Goal: Contribute content: Contribute content

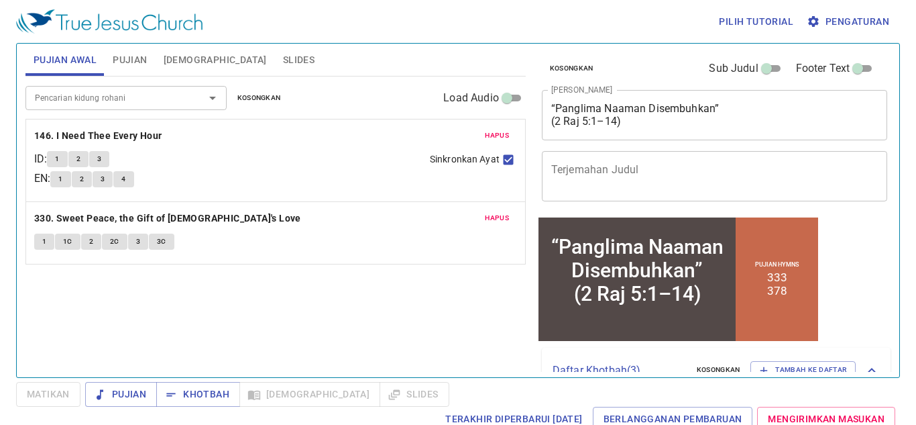
click at [283, 60] on span "Slides" at bounding box center [299, 60] width 32 height 17
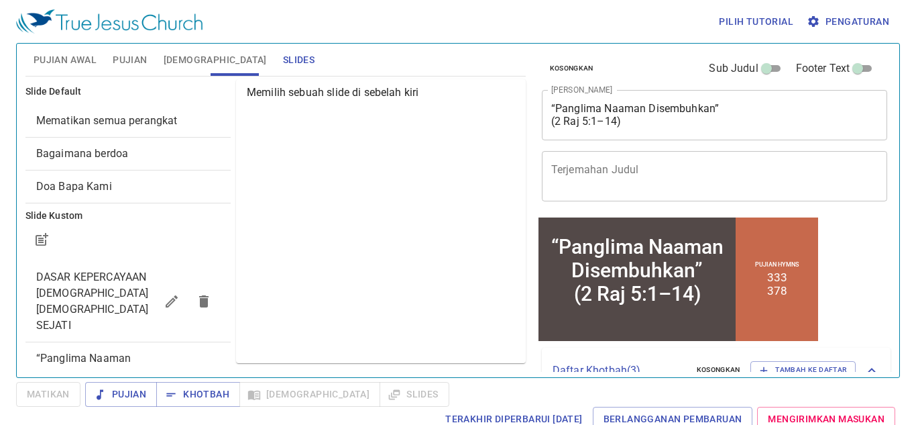
click at [202, 368] on icon "button" at bounding box center [203, 374] width 9 height 12
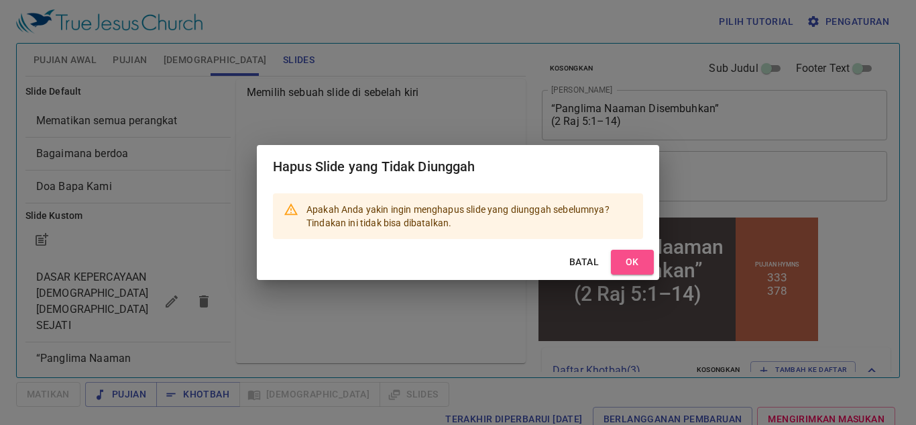
click at [629, 258] on span "OK" at bounding box center [632, 262] width 21 height 17
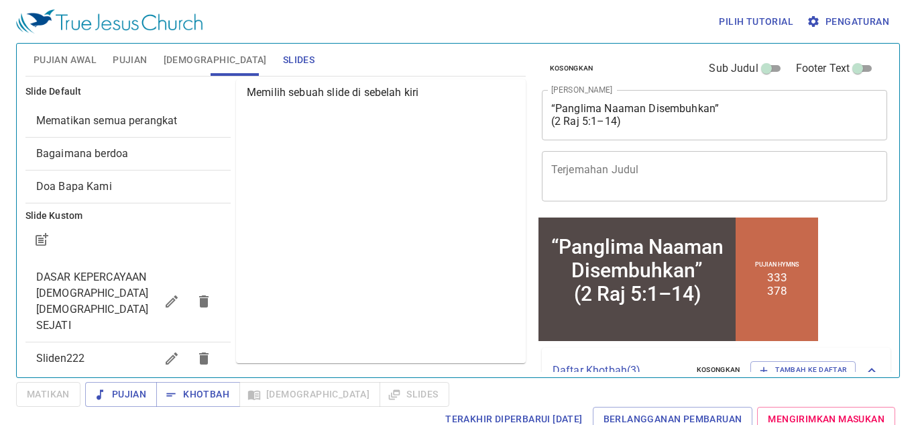
click at [201, 352] on icon "button" at bounding box center [203, 358] width 9 height 12
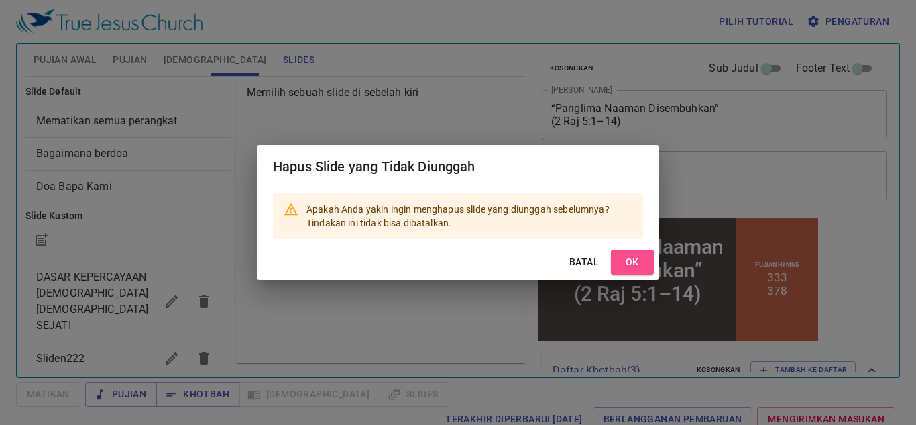
click at [636, 264] on span "OK" at bounding box center [632, 262] width 21 height 17
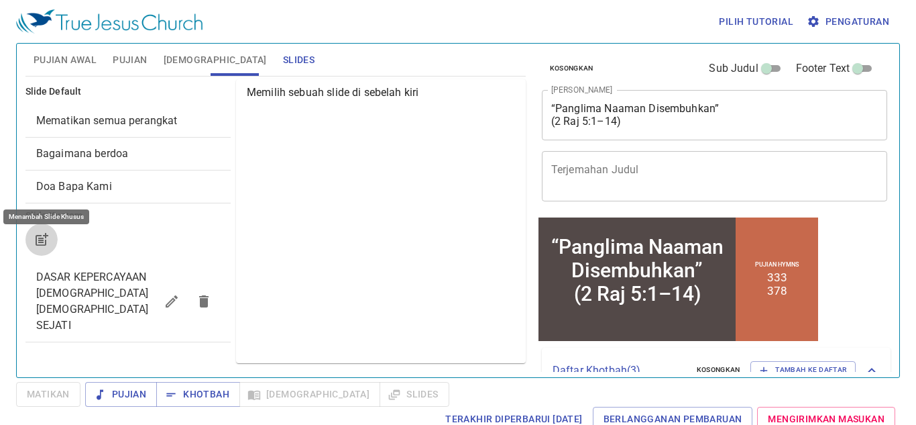
click at [46, 239] on icon "button" at bounding box center [42, 239] width 16 height 16
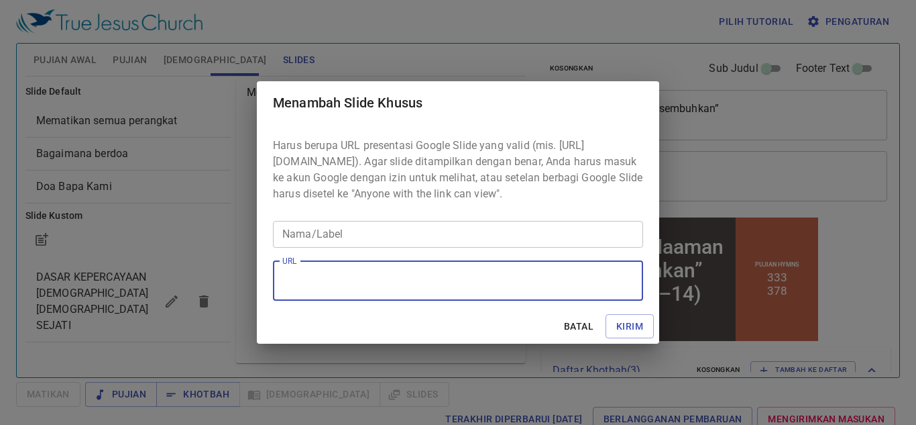
click at [369, 293] on textarea "URL" at bounding box center [458, 280] width 352 height 25
paste textarea "https://docs.google.com/presentation/d/1fkFxsccBdIlOhysV-laIeUFGR1IsGfXv/edit?u…"
type textarea "https://docs.google.com/presentation/d/1fkFxsccBdIlOhysV-laIeUFGR1IsGfXv/edit?u…"
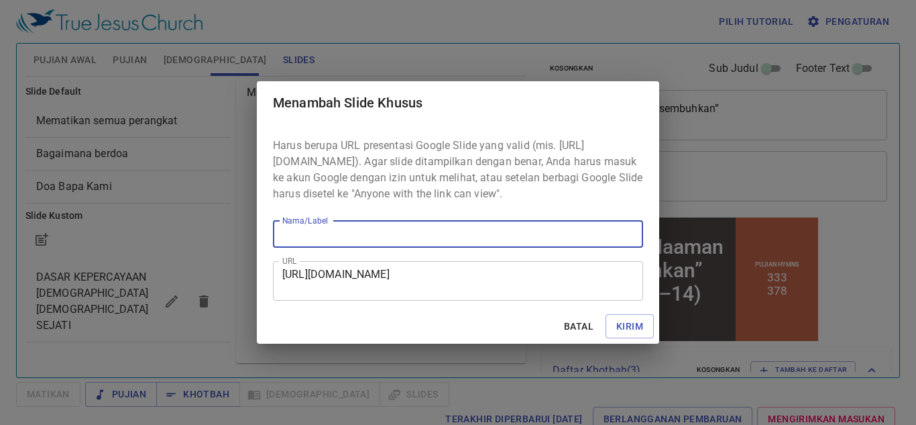
click at [453, 239] on input "Nama/Label" at bounding box center [458, 234] width 370 height 27
paste input ""Bukalah [PERSON_NAME] Orang-Orang Ini, Supaya Mereka Melihat“ (2 [DATE] 6:17)"
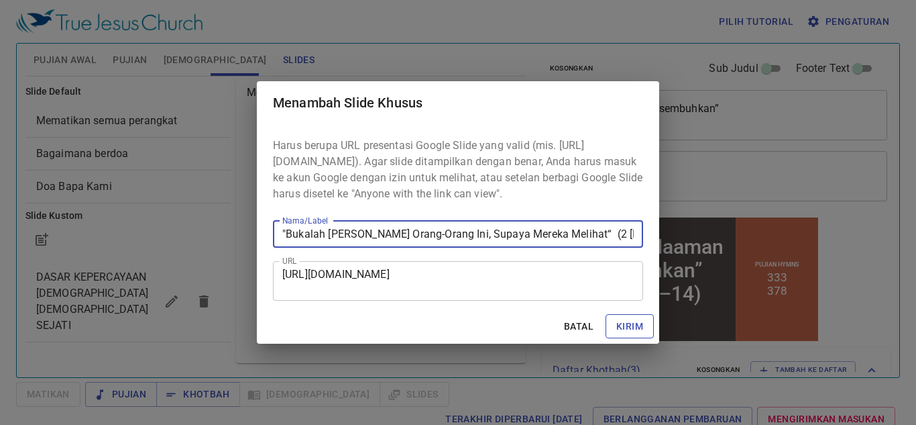
type input ""Bukalah [PERSON_NAME] Orang-Orang Ini, Supaya Mereka Melihat“ (2 [DATE] 6:17)"
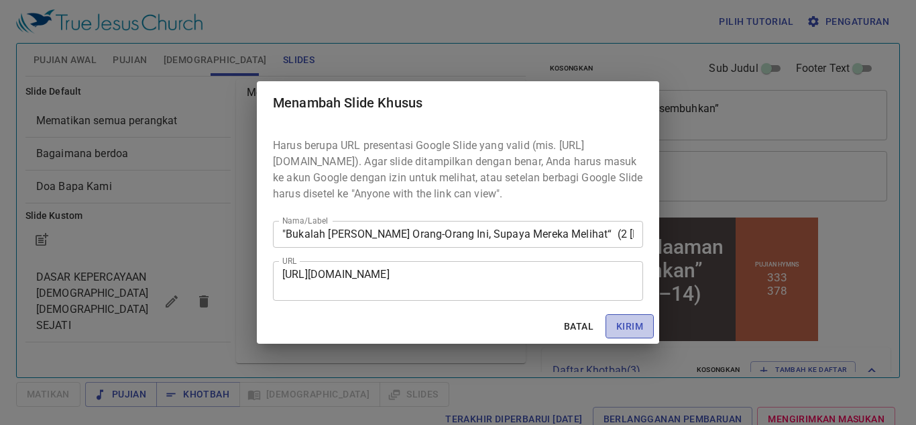
click at [633, 332] on span "Kirim" at bounding box center [629, 326] width 27 height 17
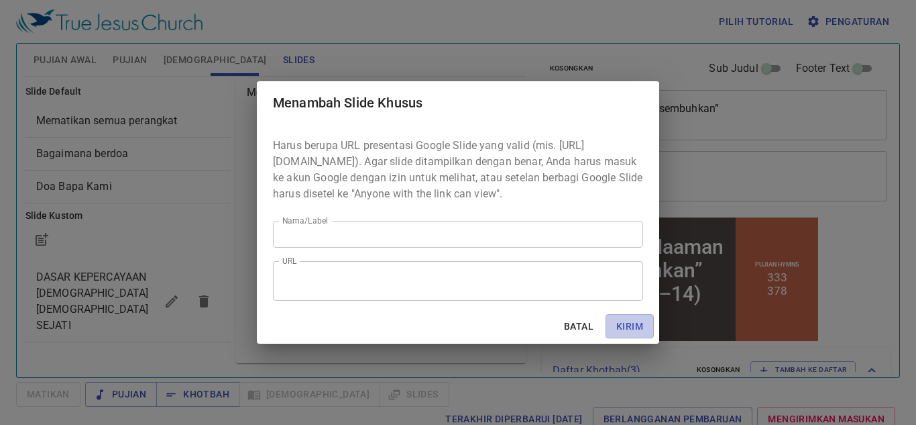
scroll to position [0, 0]
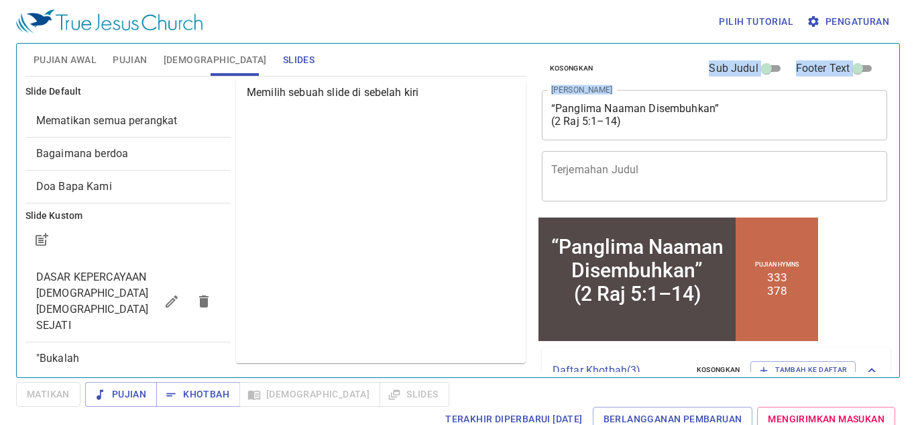
drag, startPoint x: 659, startPoint y: 133, endPoint x: 504, endPoint y: 99, distance: 159.2
click at [504, 99] on div "Pujian Awal Pujian Alkitab Slides Pencarian kidung rohani Pencarian kidung roha…" at bounding box center [458, 204] width 876 height 333
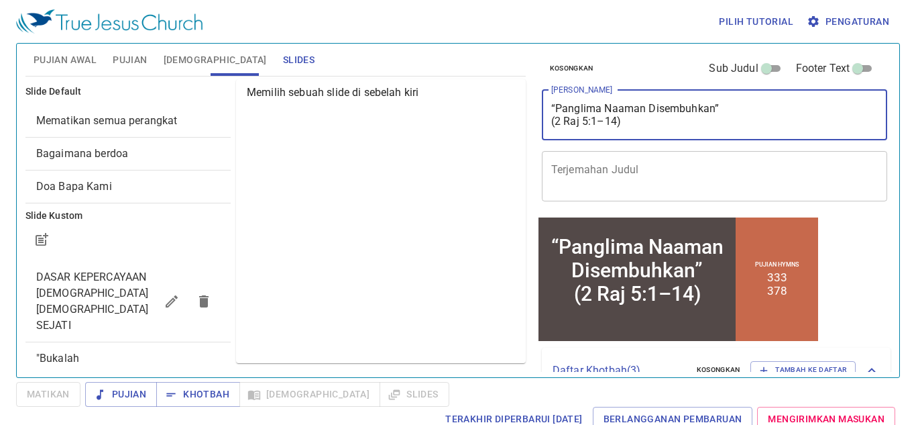
drag, startPoint x: 622, startPoint y: 120, endPoint x: 541, endPoint y: 104, distance: 82.1
click at [542, 104] on div "“Panglima Naaman Disembuhkan” (2 Raj 5:1–14) x Judul Khotbah" at bounding box center [715, 115] width 346 height 50
paste textarea ""Bukalah Mata Orang-Orang Ini, Supaya Mereka Melihat“ (2 Raja 6:17)"
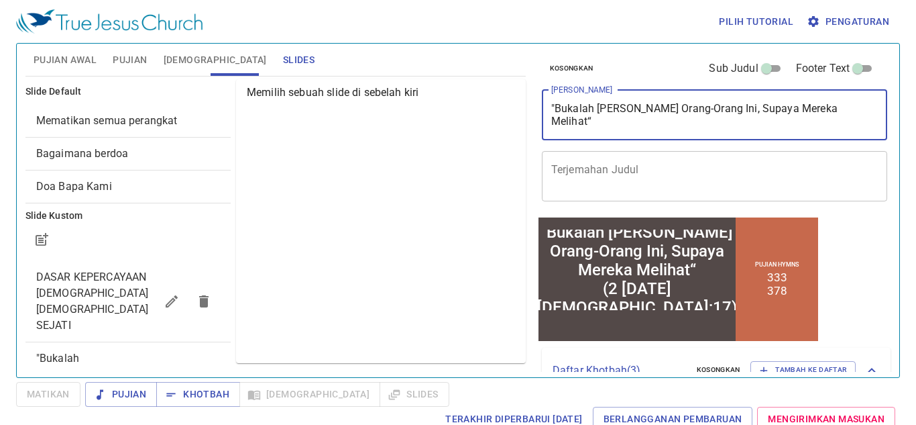
type textarea ""Bukalah Mata Orang-Orang Ini, Supaya Mereka Melihat“ (2 Raja 6:17)"
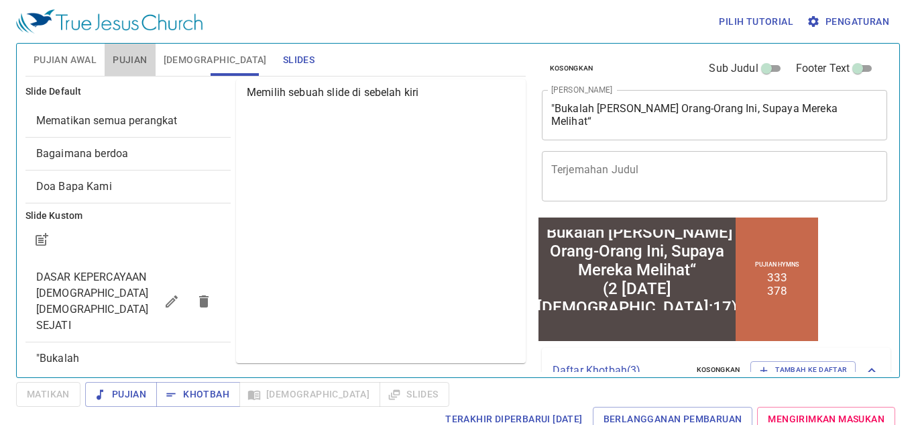
click at [123, 57] on span "Pujian" at bounding box center [130, 60] width 34 height 17
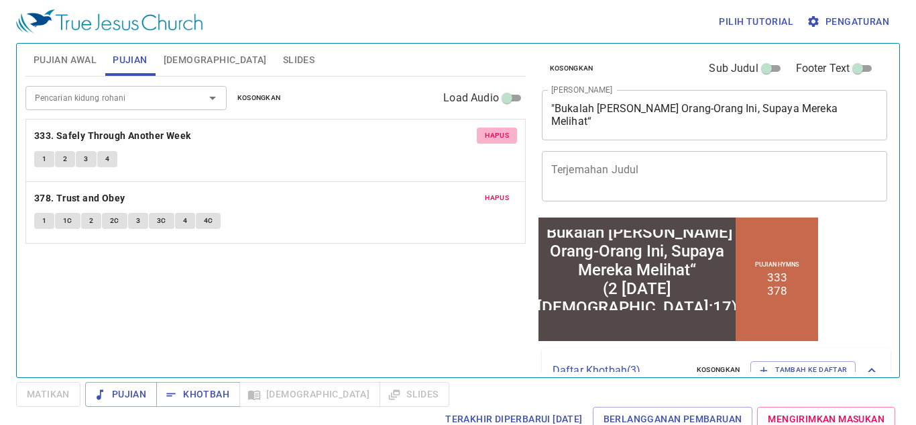
click at [500, 134] on span "Hapus" at bounding box center [497, 135] width 24 height 12
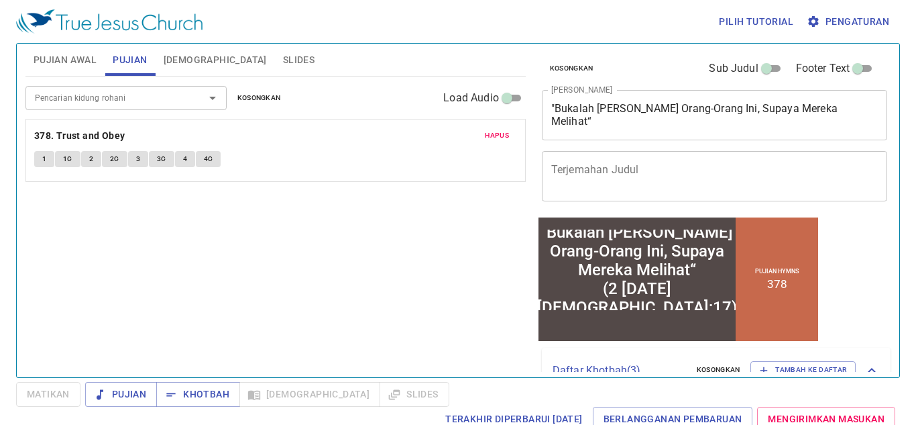
click at [496, 135] on span "Hapus" at bounding box center [497, 135] width 24 height 12
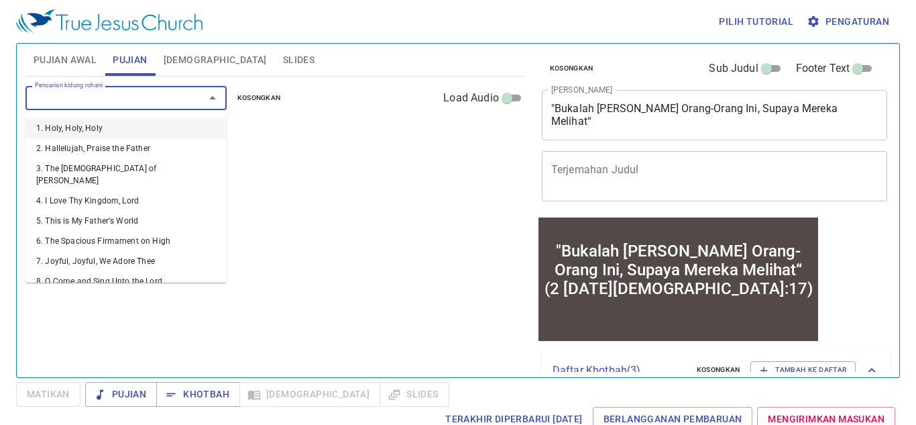
click at [147, 101] on input "Pencarian kidung rohani" at bounding box center [107, 97] width 154 height 15
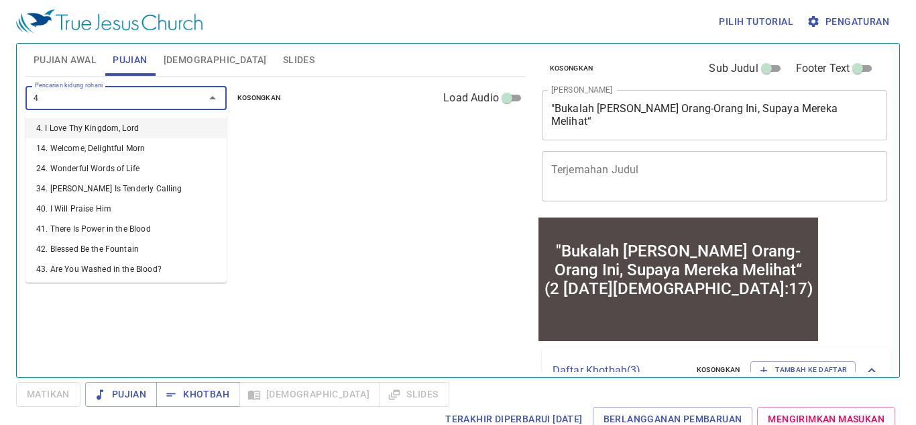
type input "46"
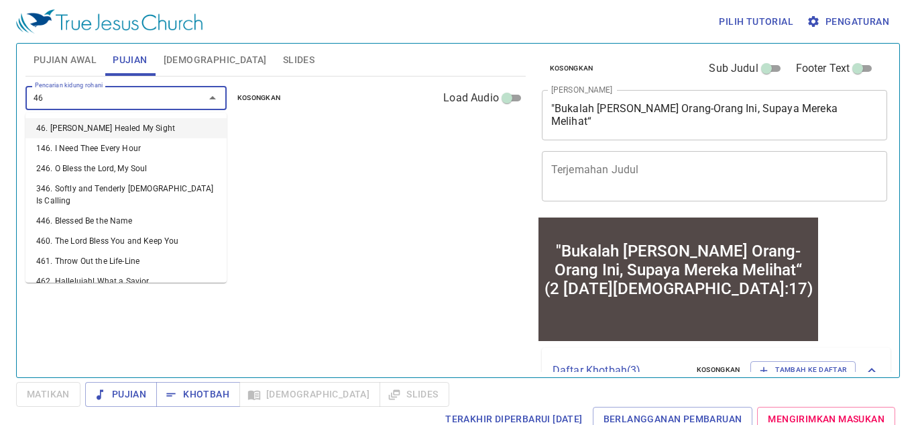
drag, startPoint x: 121, startPoint y: 121, endPoint x: 380, endPoint y: 0, distance: 286.6
click at [125, 118] on li "46. [PERSON_NAME] Healed My Sight" at bounding box center [125, 128] width 201 height 20
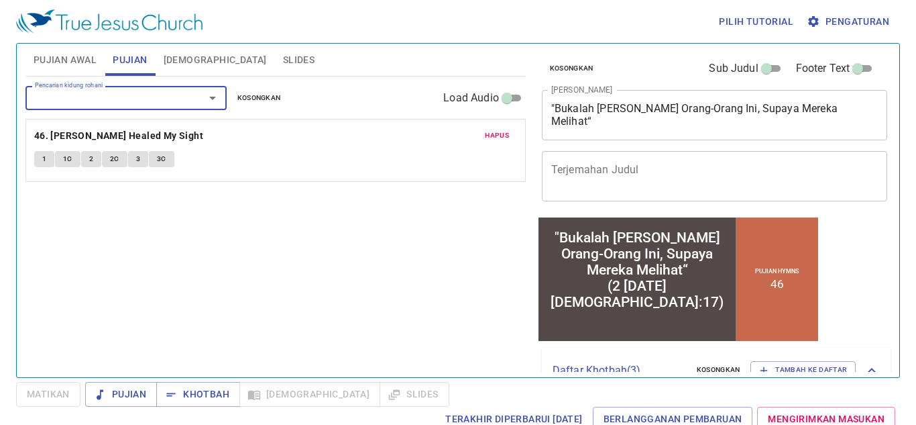
click at [126, 91] on input "Pencarian kidung rohani" at bounding box center [107, 97] width 154 height 15
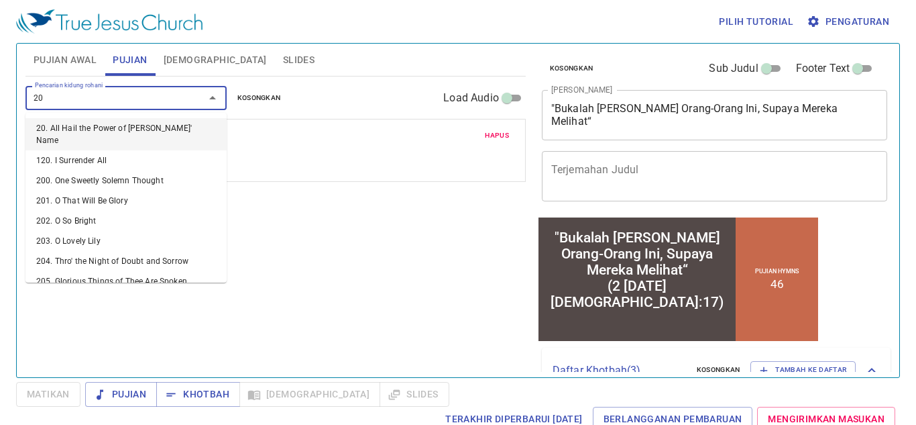
type input "204"
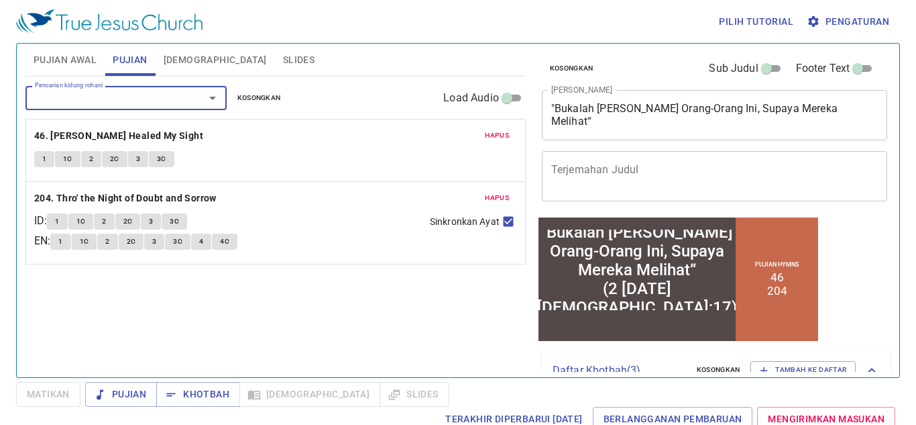
click at [56, 60] on span "Pujian Awal" at bounding box center [65, 60] width 63 height 17
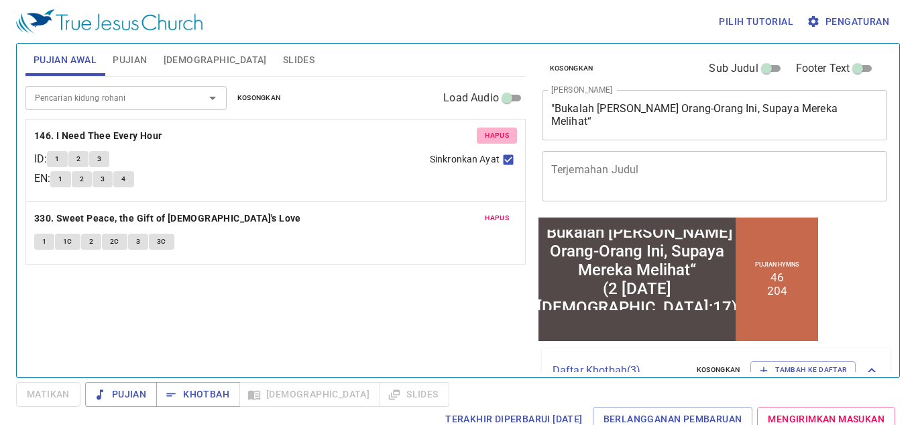
click at [500, 131] on span "Hapus" at bounding box center [497, 135] width 24 height 12
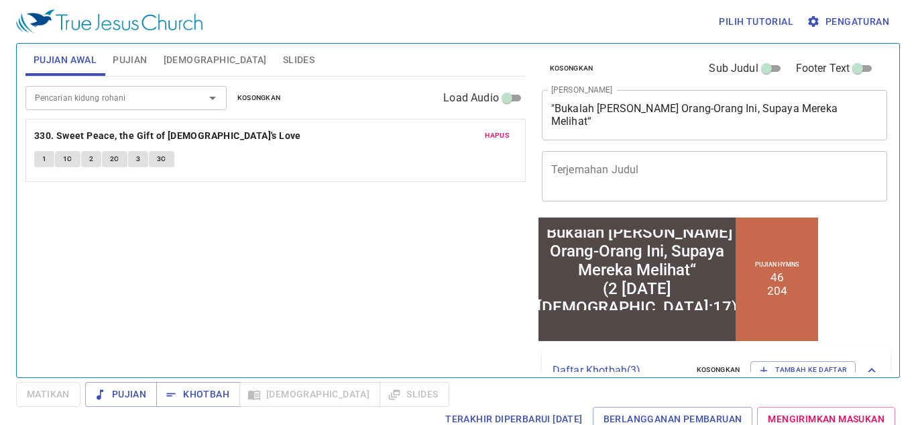
click at [496, 136] on span "Hapus" at bounding box center [497, 135] width 24 height 12
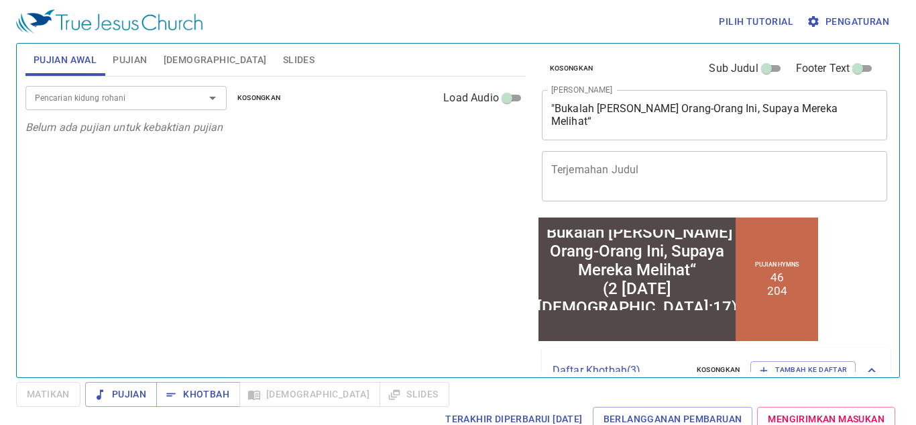
click at [119, 101] on input "Pencarian kidung rohani" at bounding box center [107, 97] width 154 height 15
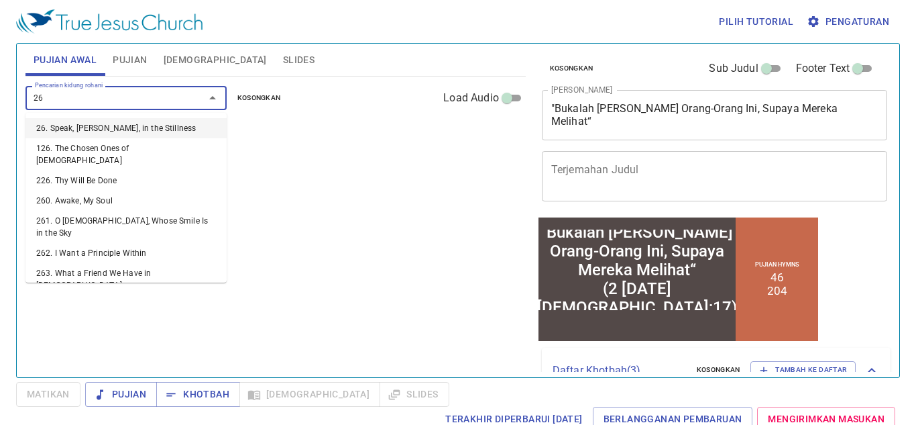
type input "263"
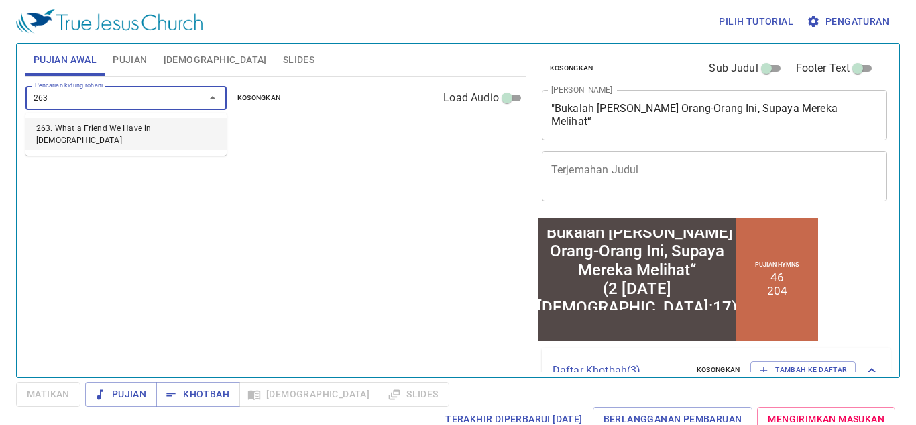
click at [61, 128] on li "263. What a Friend We Have in [DEMOGRAPHIC_DATA]" at bounding box center [125, 134] width 201 height 32
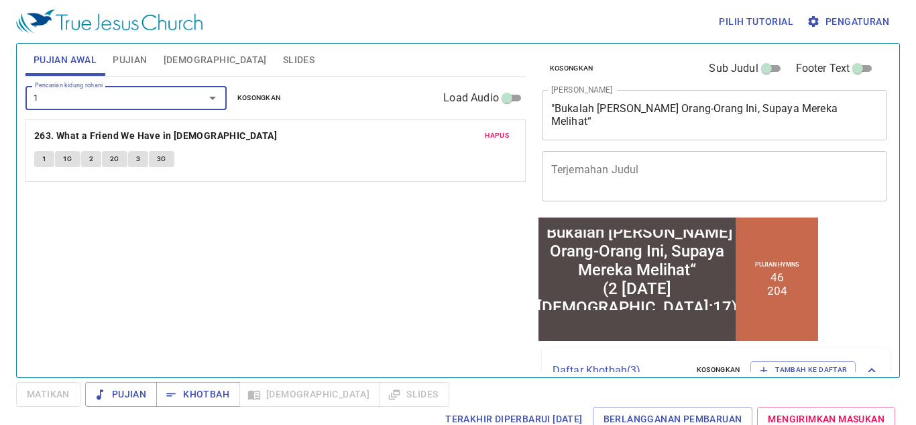
type input "11"
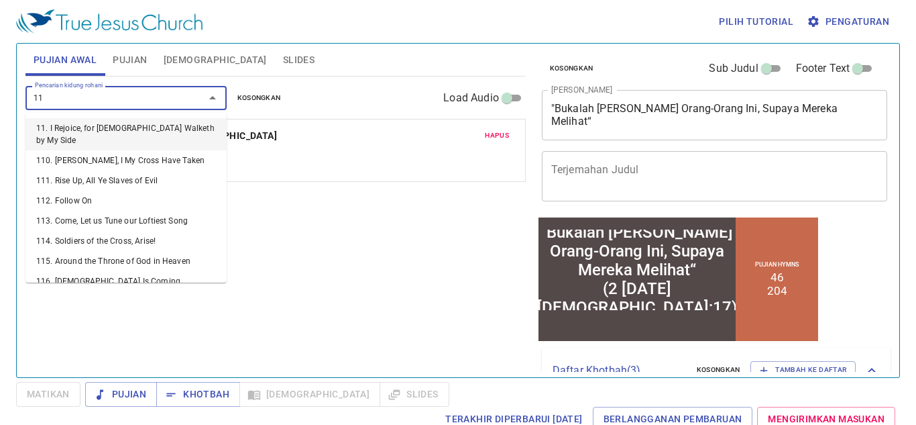
click at [56, 131] on li "11. I Rejoice, for [DEMOGRAPHIC_DATA] Walketh by My Side" at bounding box center [125, 134] width 201 height 32
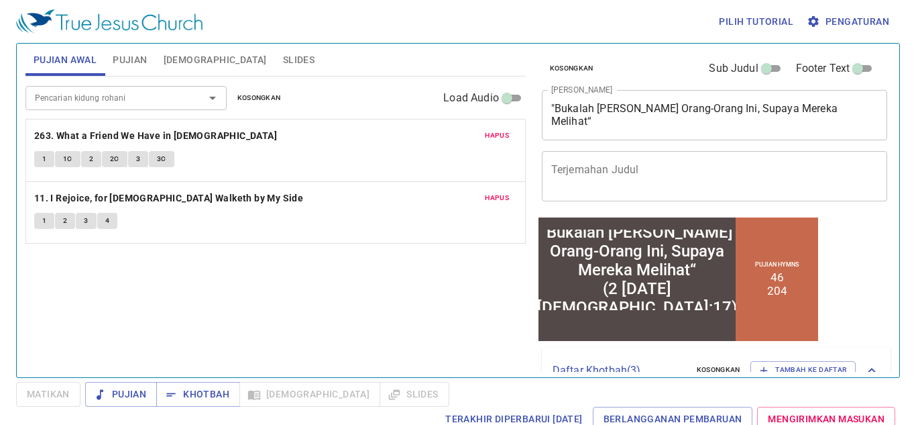
drag, startPoint x: 38, startPoint y: 215, endPoint x: 223, endPoint y: 250, distance: 188.4
click at [223, 250] on div "Pencarian kidung rohani Pencarian kidung rohani Kosongkan Load Audio Hapus 263.…" at bounding box center [275, 220] width 500 height 289
click at [190, 385] on button "Khotbah" at bounding box center [198, 394] width 84 height 25
click at [37, 155] on button "1" at bounding box center [44, 159] width 20 height 16
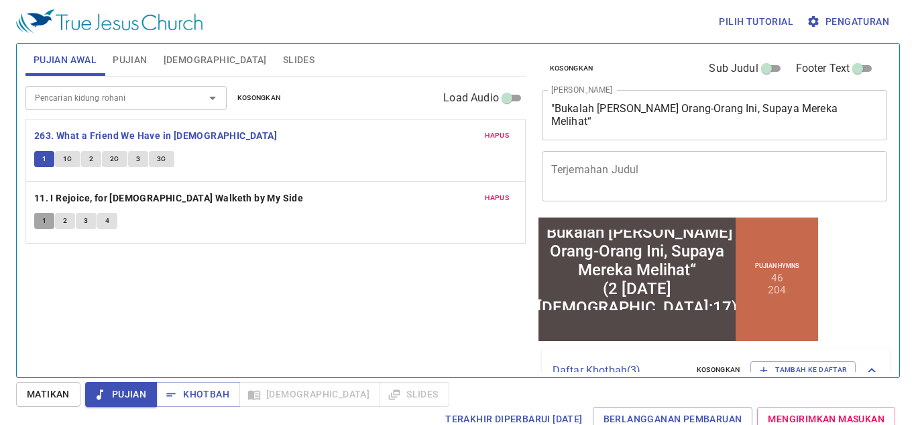
click at [39, 217] on button "1" at bounding box center [44, 221] width 20 height 16
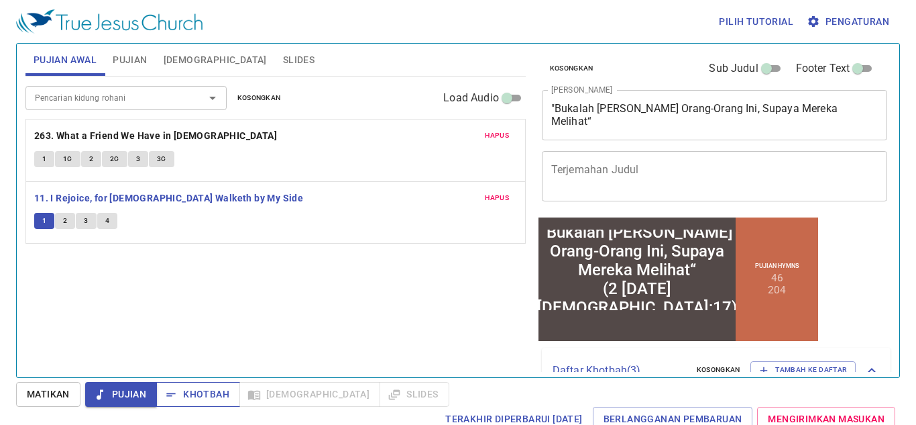
click at [178, 386] on span "Khotbah" at bounding box center [198, 394] width 62 height 17
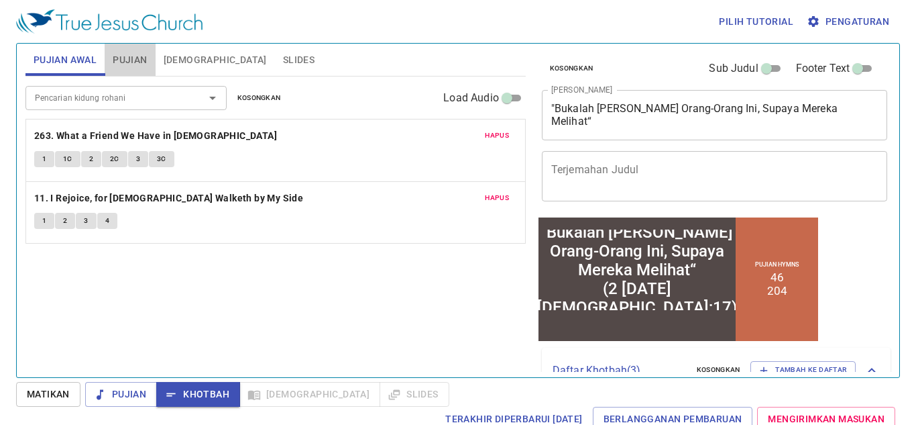
click at [122, 50] on button "Pujian" at bounding box center [130, 60] width 50 height 32
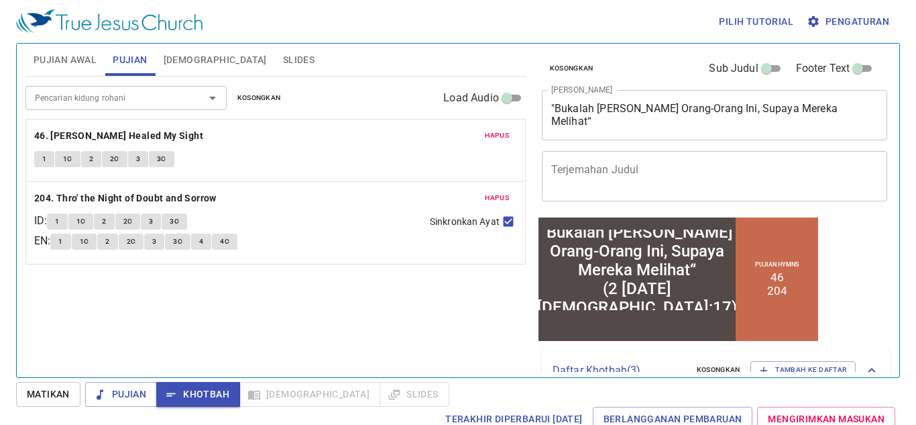
click at [168, 52] on span "[DEMOGRAPHIC_DATA]" at bounding box center [215, 60] width 103 height 17
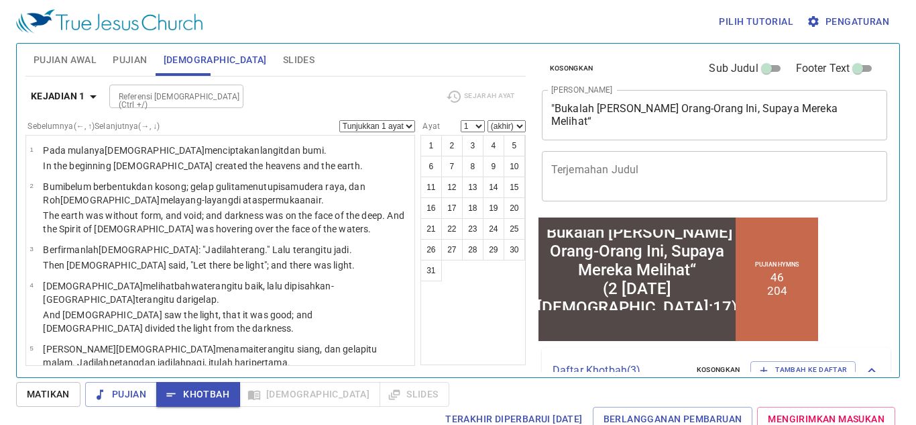
click at [283, 54] on span "Slides" at bounding box center [299, 60] width 32 height 17
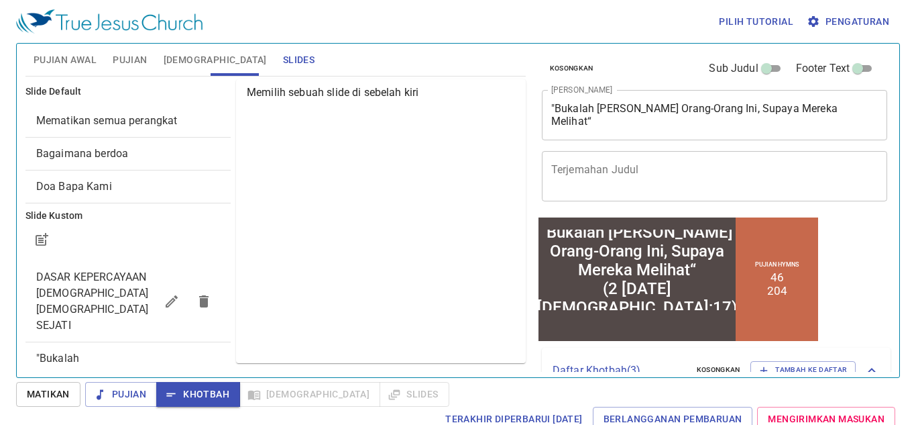
click at [111, 121] on span "Mematikan semua perangkat" at bounding box center [107, 120] width 142 height 13
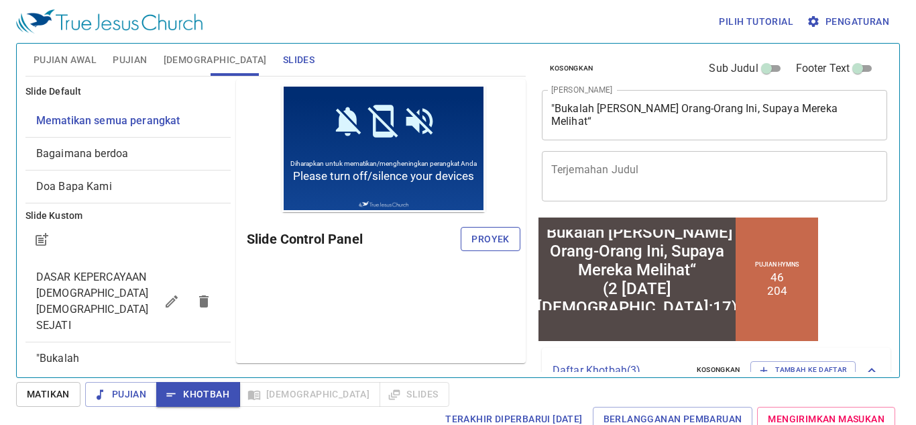
click at [488, 238] on span "Proyek" at bounding box center [491, 239] width 38 height 17
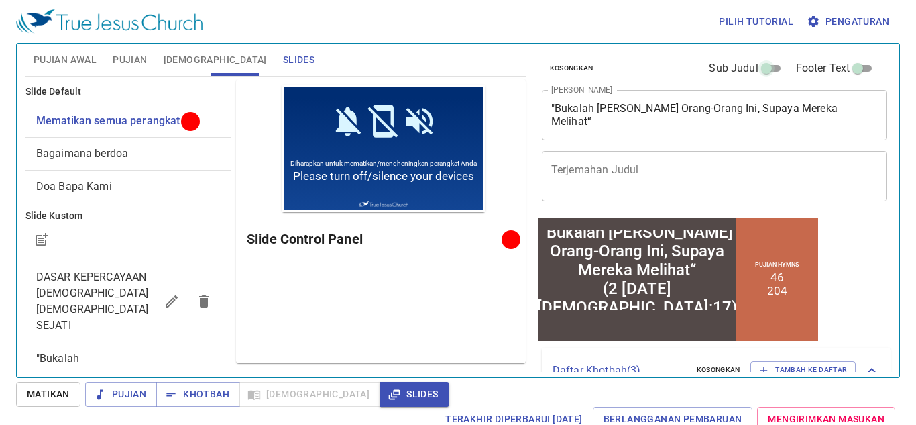
click at [765, 63] on input "Sub Judul" at bounding box center [767, 71] width 48 height 16
checkbox input "true"
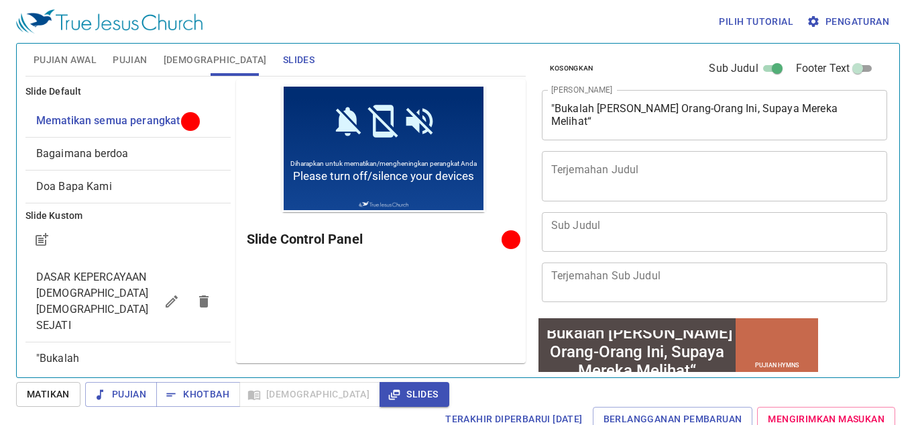
click at [554, 119] on textarea ""Bukalah Mata Orang-Orang Ini, Supaya Mereka Melihat“ (2 Raja 6:17)" at bounding box center [714, 114] width 327 height 25
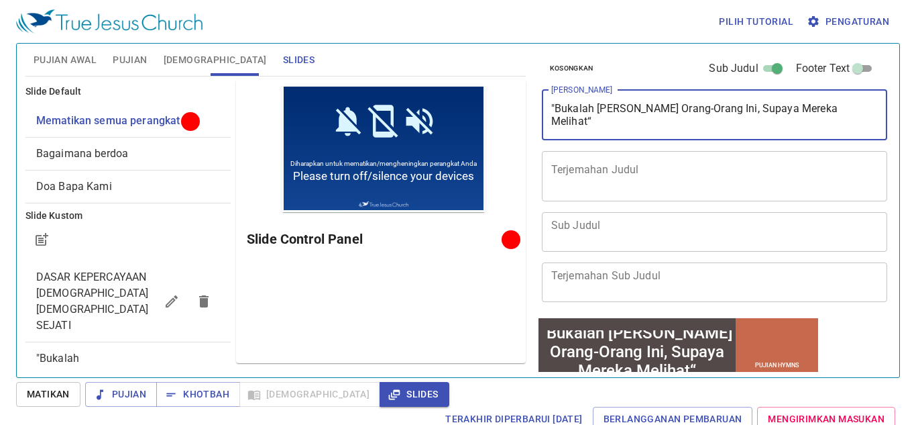
drag, startPoint x: 554, startPoint y: 119, endPoint x: 620, endPoint y: 121, distance: 65.8
click at [620, 121] on textarea ""Bukalah Mata Orang-Orang Ini, Supaya Mereka Melihat“ (2 Raja 6:17)" at bounding box center [714, 114] width 327 height 25
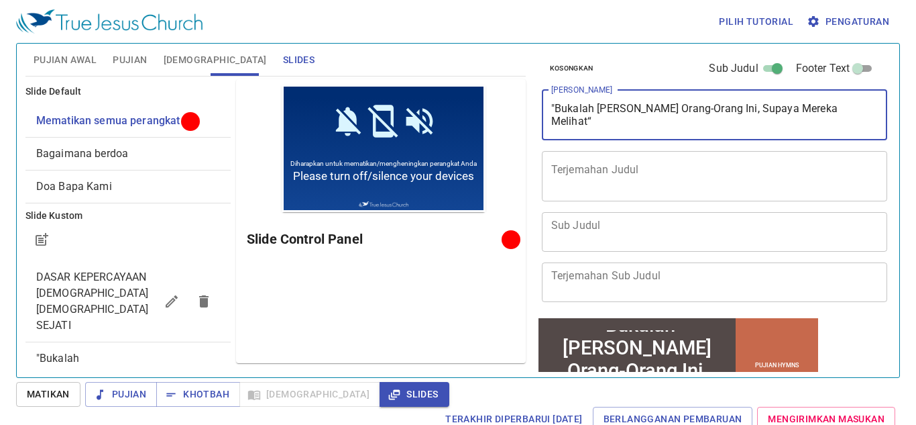
type textarea ""Bukalah Mata Orang-Orang Ini, Supaya Mereka Melihat“"
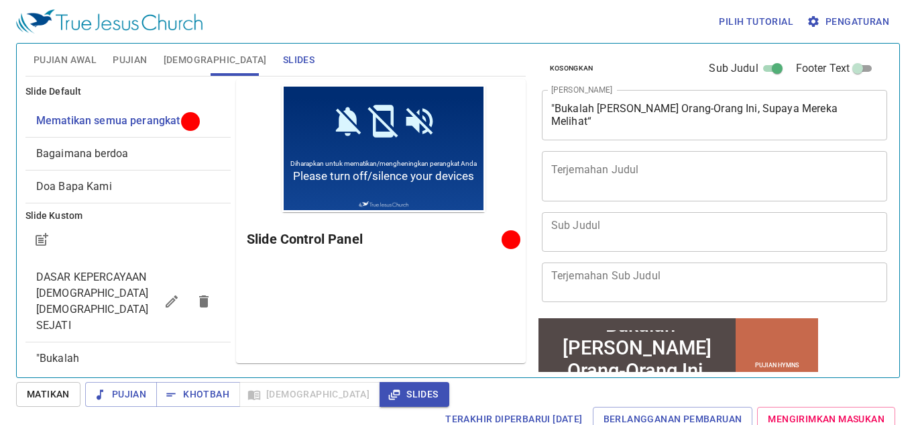
click at [629, 215] on div "x Sub Judul" at bounding box center [715, 232] width 346 height 40
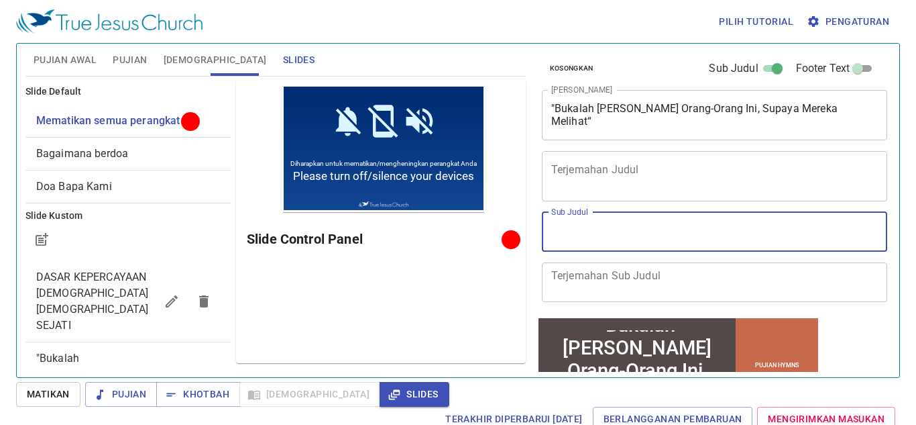
paste textarea "(2 [DATE][DEMOGRAPHIC_DATA]:17)"
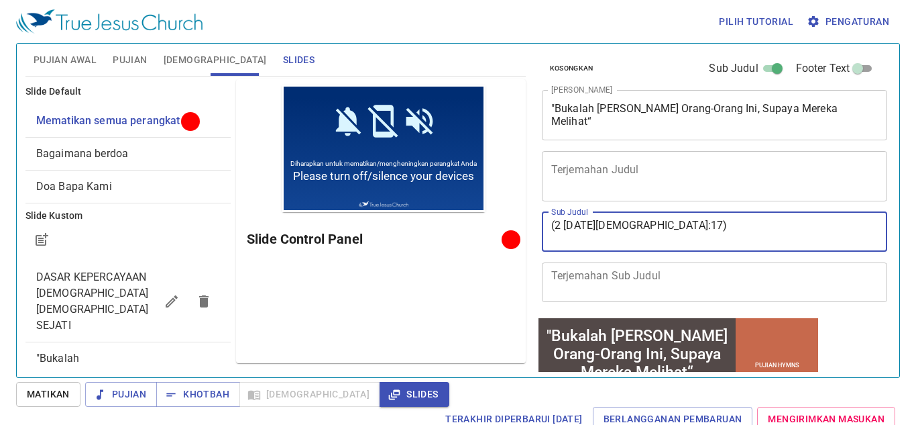
type textarea "(2 [DATE][DEMOGRAPHIC_DATA]:17)"
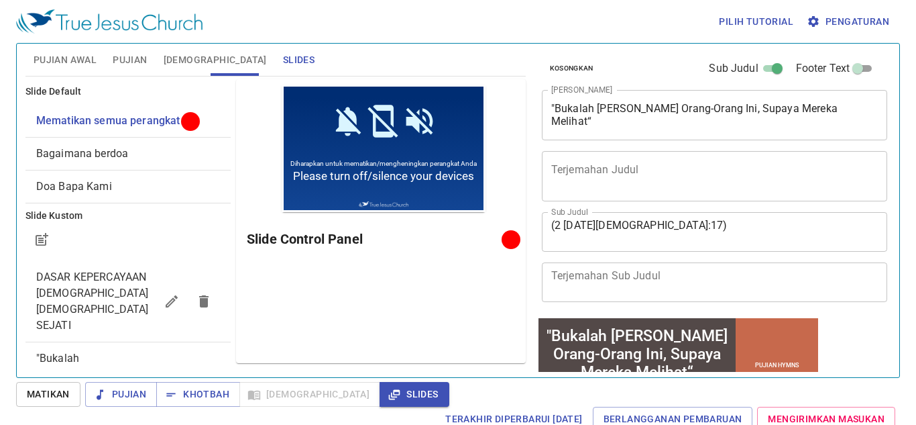
click at [627, 129] on div ""Bukalah Mata Orang-Orang Ini, Supaya Mereka Melihat“ x Judul Khotbah" at bounding box center [715, 115] width 346 height 50
click at [194, 52] on span "[DEMOGRAPHIC_DATA]" at bounding box center [215, 60] width 103 height 17
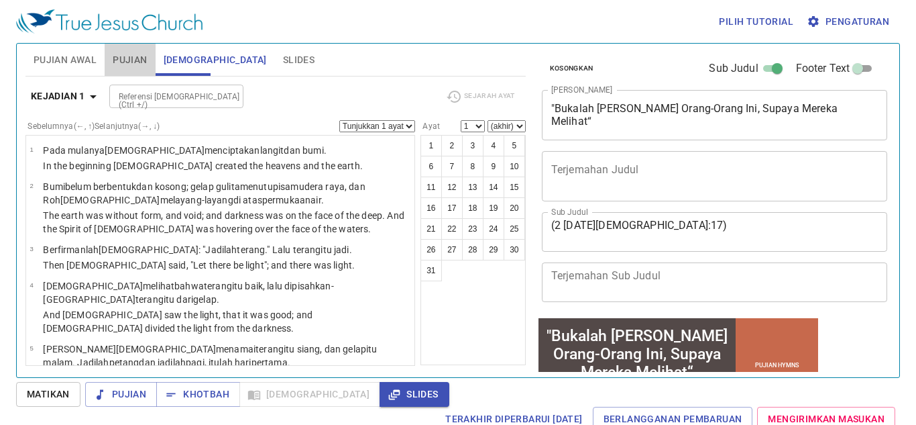
click at [151, 53] on button "Pujian" at bounding box center [130, 60] width 50 height 32
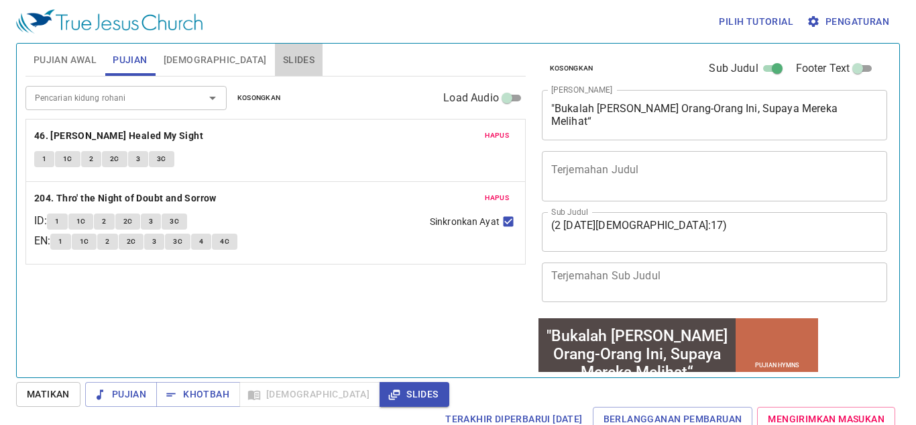
click at [275, 55] on button "Slides" at bounding box center [299, 60] width 48 height 32
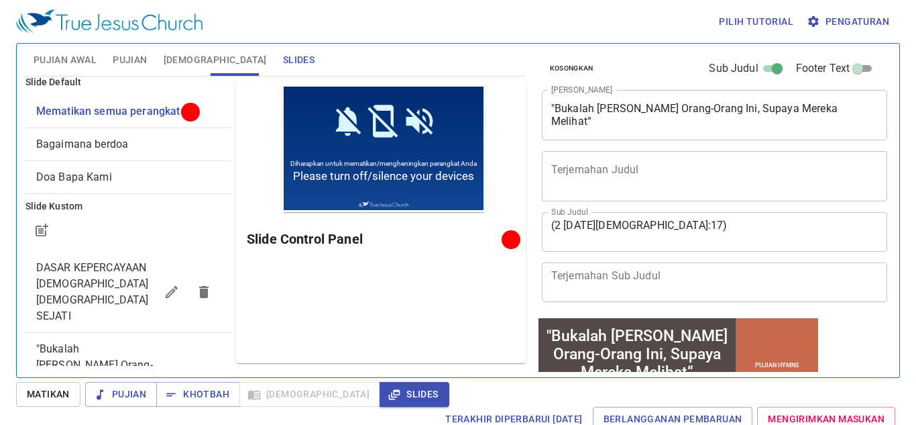
scroll to position [39, 0]
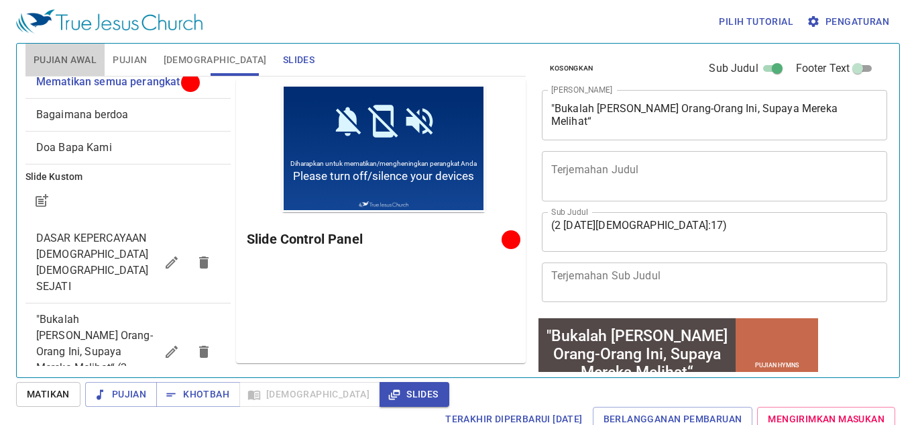
click at [80, 55] on span "Pujian Awal" at bounding box center [65, 60] width 63 height 17
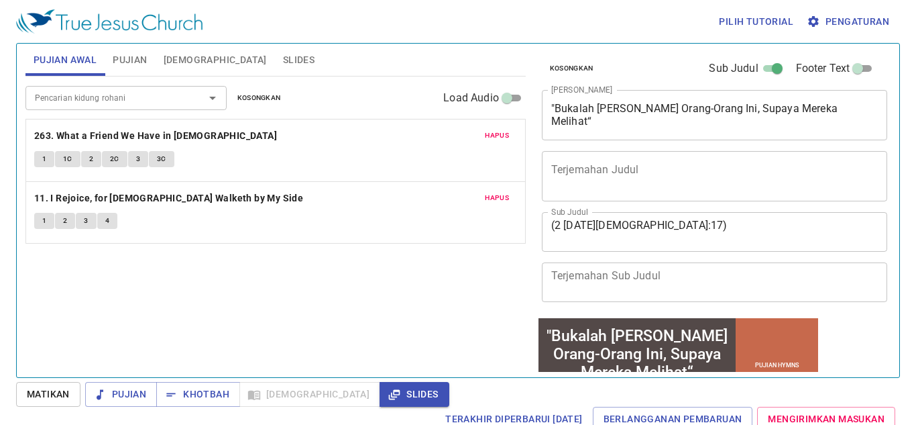
click at [148, 58] on button "Pujian" at bounding box center [130, 60] width 50 height 32
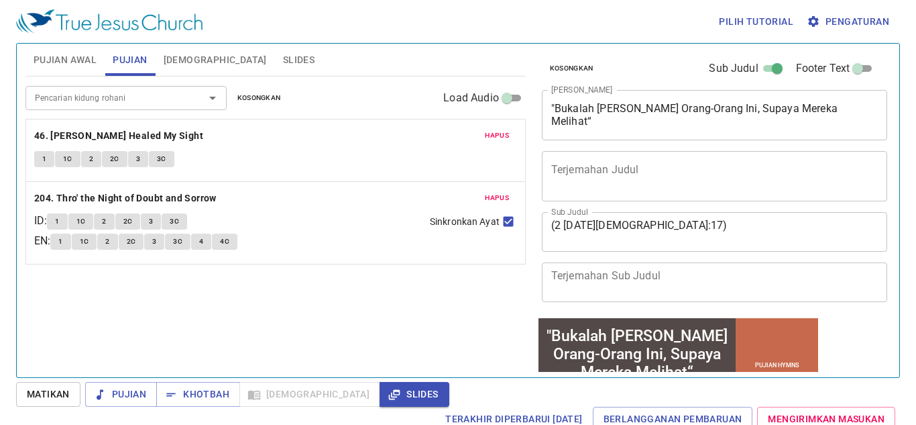
click at [73, 60] on span "Pujian Awal" at bounding box center [65, 60] width 63 height 17
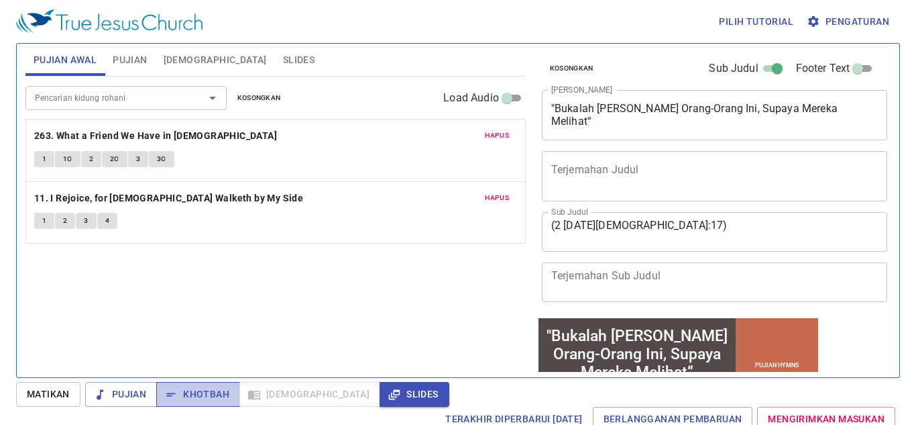
click at [223, 386] on span "Khotbah" at bounding box center [198, 394] width 62 height 17
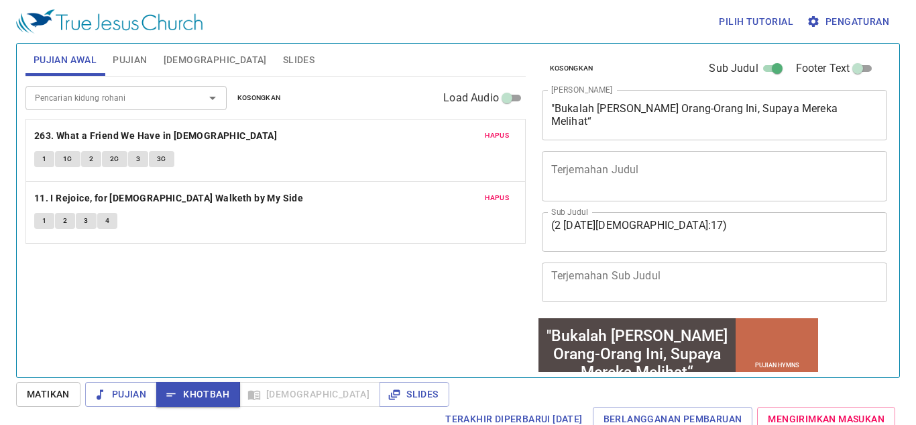
click at [283, 56] on span "Slides" at bounding box center [299, 60] width 32 height 17
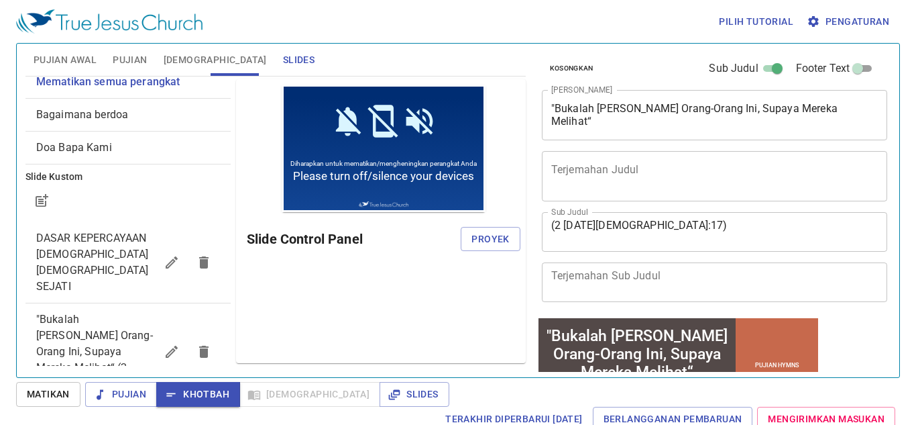
click at [109, 313] on span ""Bukalah [PERSON_NAME] Orang-Orang Ini, Supaya Mereka Melihat“ (2 [DATE] 6:17)" at bounding box center [94, 351] width 117 height 77
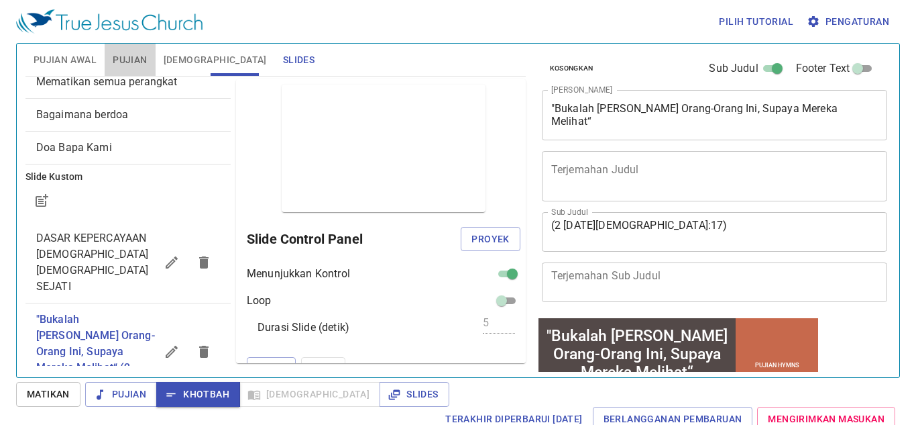
click at [148, 54] on button "Pujian" at bounding box center [130, 60] width 50 height 32
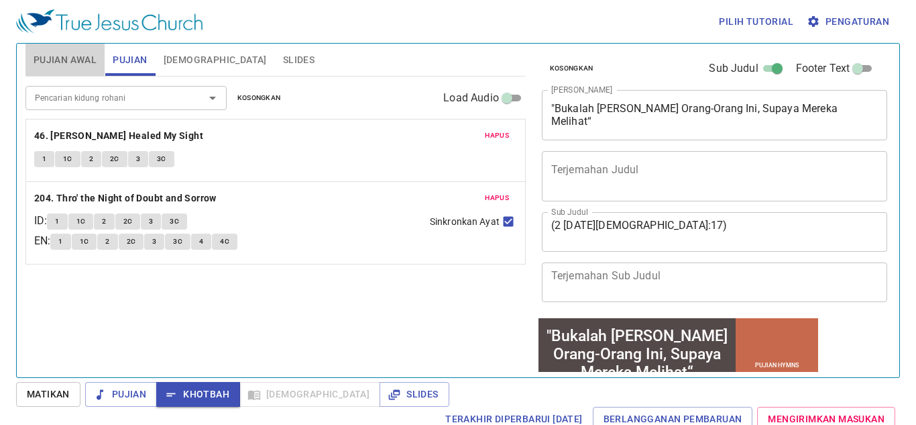
click at [90, 54] on span "Pujian Awal" at bounding box center [65, 60] width 63 height 17
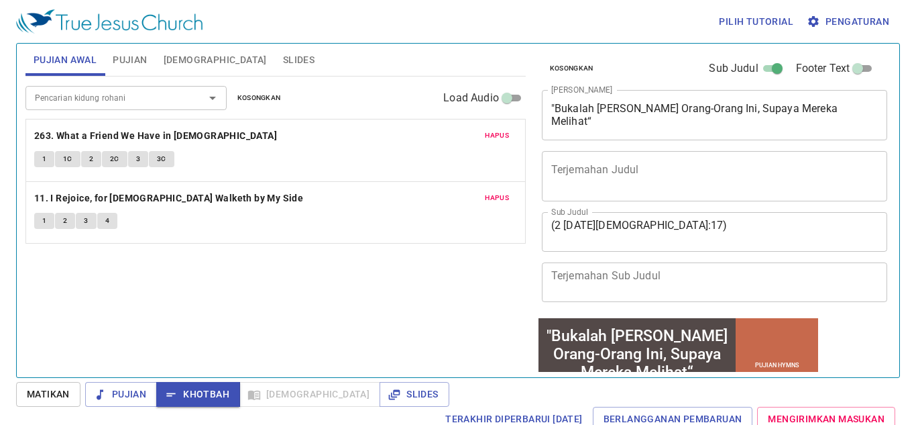
click at [553, 110] on textarea ""Bukalah Mata Orang-Orang Ini, Supaya Mereka Melihat“" at bounding box center [714, 114] width 327 height 25
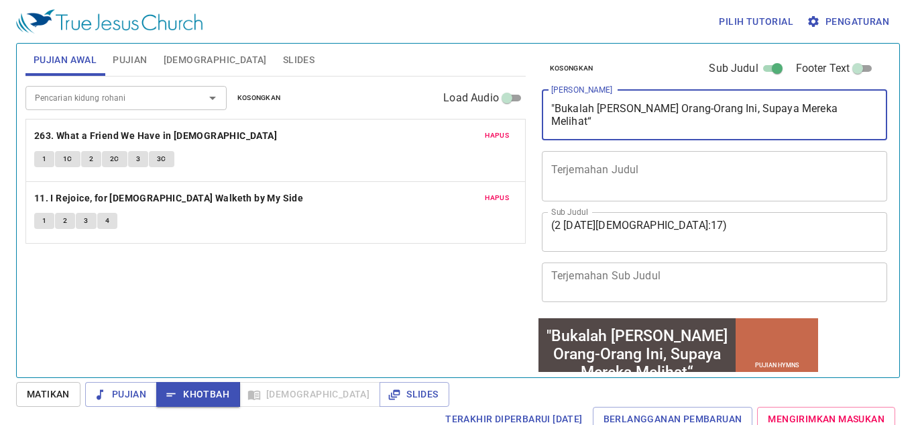
drag, startPoint x: 553, startPoint y: 110, endPoint x: 902, endPoint y: 85, distance: 349.7
click at [899, 87] on div "Pujian Awal Pujian Alkitab Slides Pencarian kidung rohani Pencarian kidung roha…" at bounding box center [458, 210] width 884 height 335
paste textarea ""Bukalah Kiranya Matanya, Supaya Ia Melihat“"
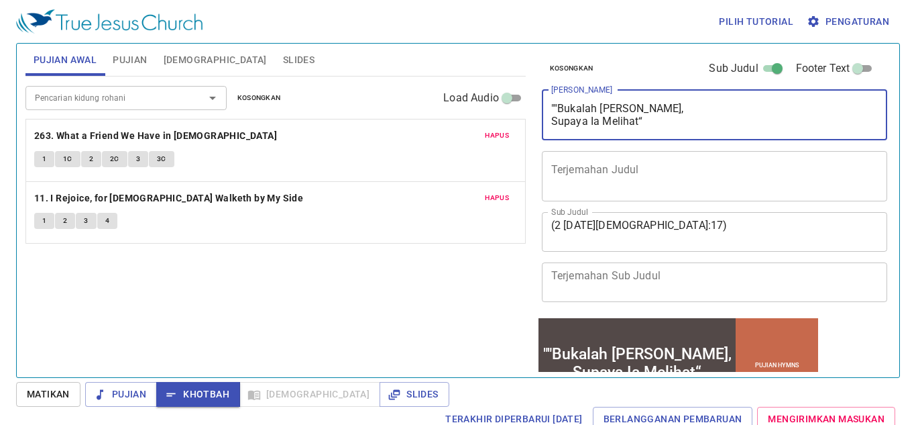
click at [555, 111] on textarea """Bukalah Kiranya Matanya, Supaya Ia Melihat“" at bounding box center [714, 114] width 327 height 25
click at [553, 122] on textarea ""Bukalah Kiranya Matanya, Supaya Ia Melihat“" at bounding box center [714, 114] width 327 height 25
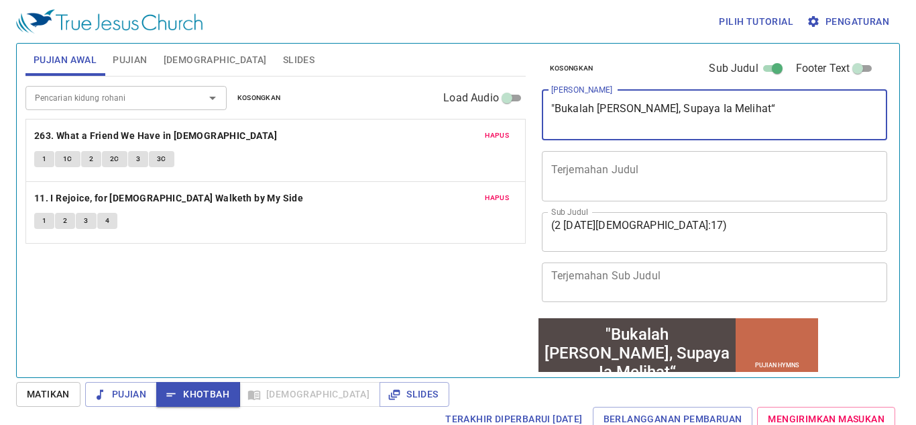
type textarea ""Bukalah Kiranya Matanya, Supaya Ia Melihat“"
click at [147, 60] on button "Pujian" at bounding box center [130, 60] width 50 height 32
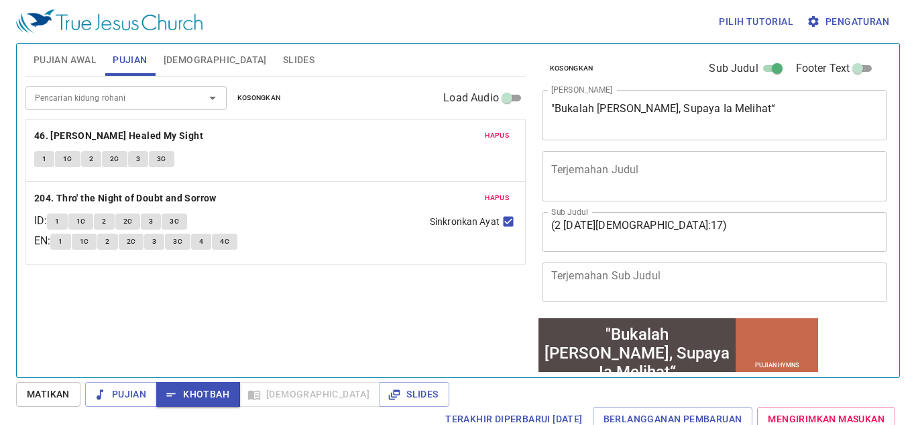
click at [184, 58] on span "[DEMOGRAPHIC_DATA]" at bounding box center [215, 60] width 103 height 17
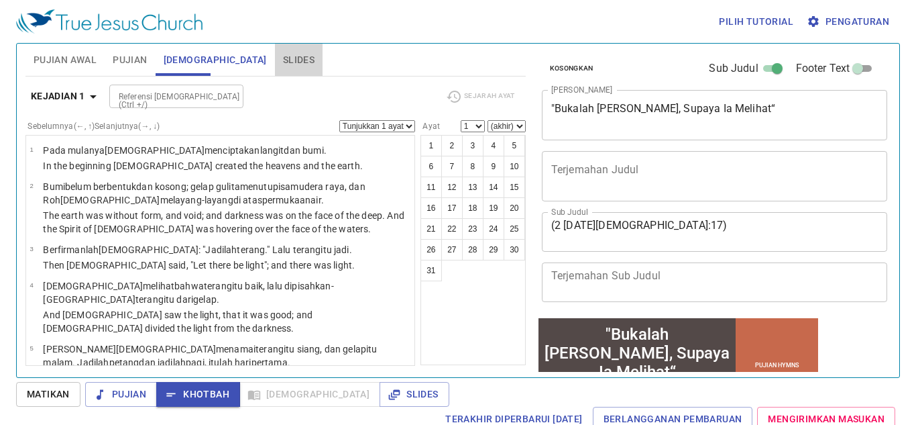
click at [283, 56] on span "Slides" at bounding box center [299, 60] width 32 height 17
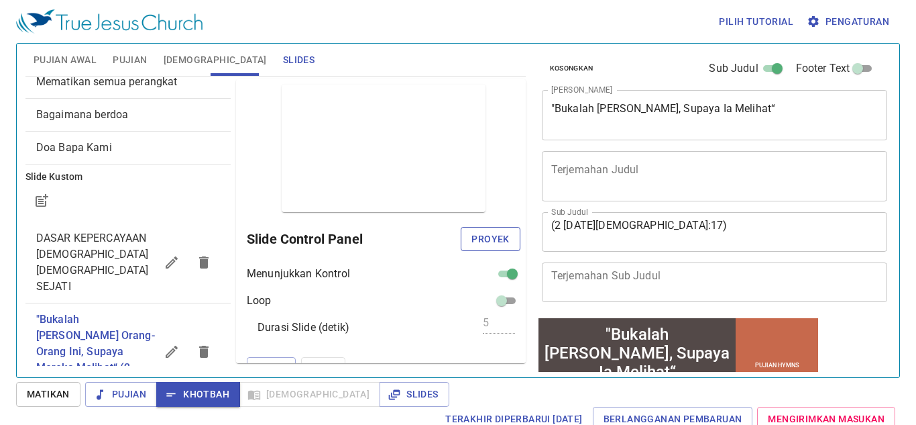
click at [478, 239] on span "Proyek" at bounding box center [491, 239] width 38 height 17
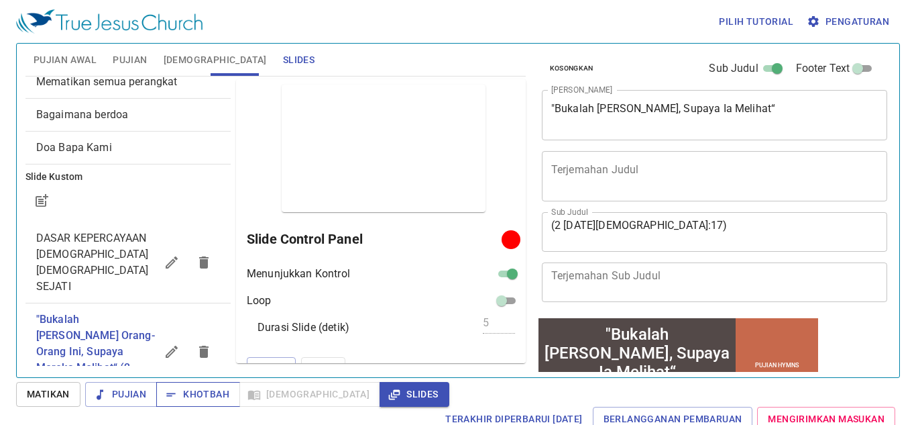
click at [222, 386] on span "Khotbah" at bounding box center [198, 394] width 62 height 17
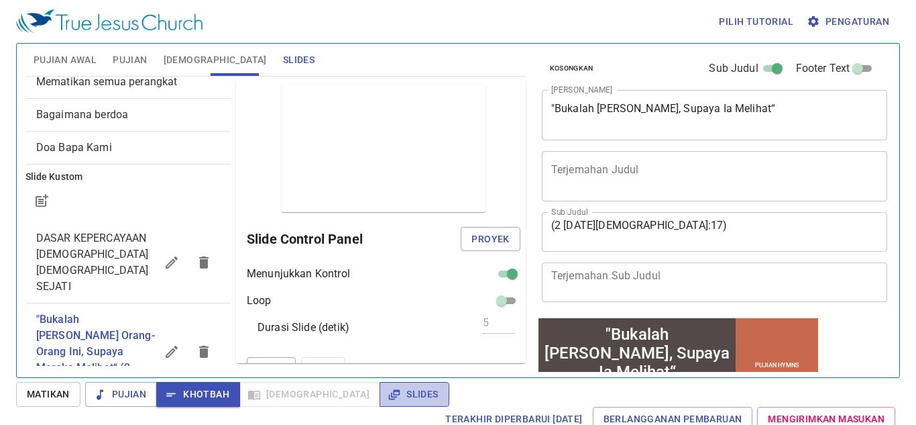
click at [390, 394] on span "Slides" at bounding box center [414, 394] width 48 height 17
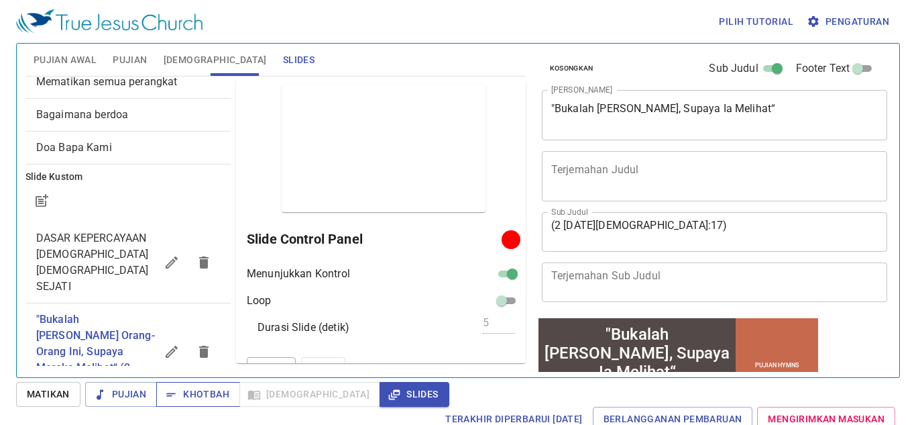
click at [213, 392] on span "Khotbah" at bounding box center [198, 394] width 62 height 17
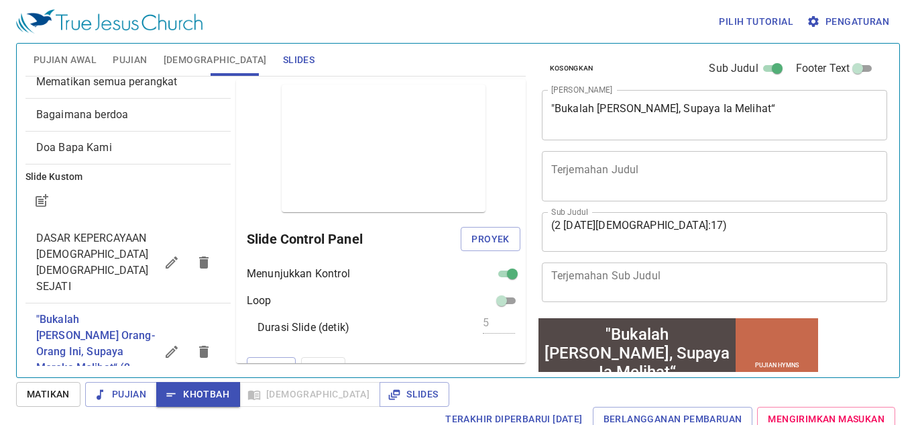
click at [88, 63] on span "Pujian Awal" at bounding box center [65, 60] width 63 height 17
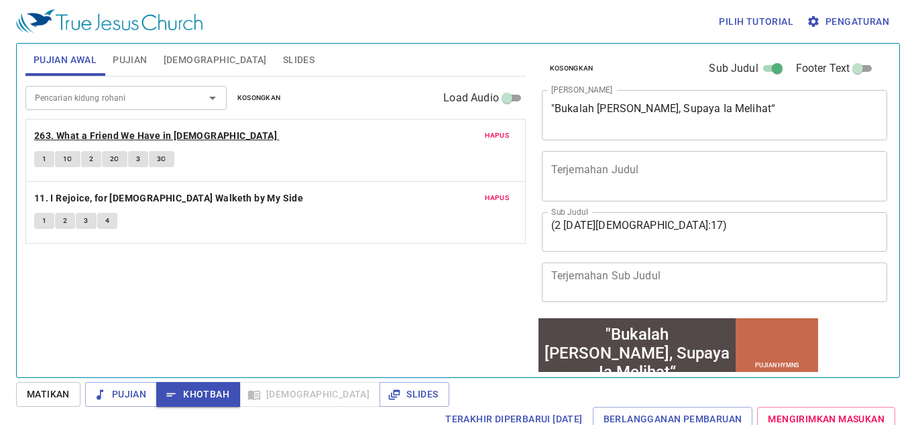
click at [95, 131] on b "263. What a Friend We Have in Jesus" at bounding box center [155, 135] width 243 height 17
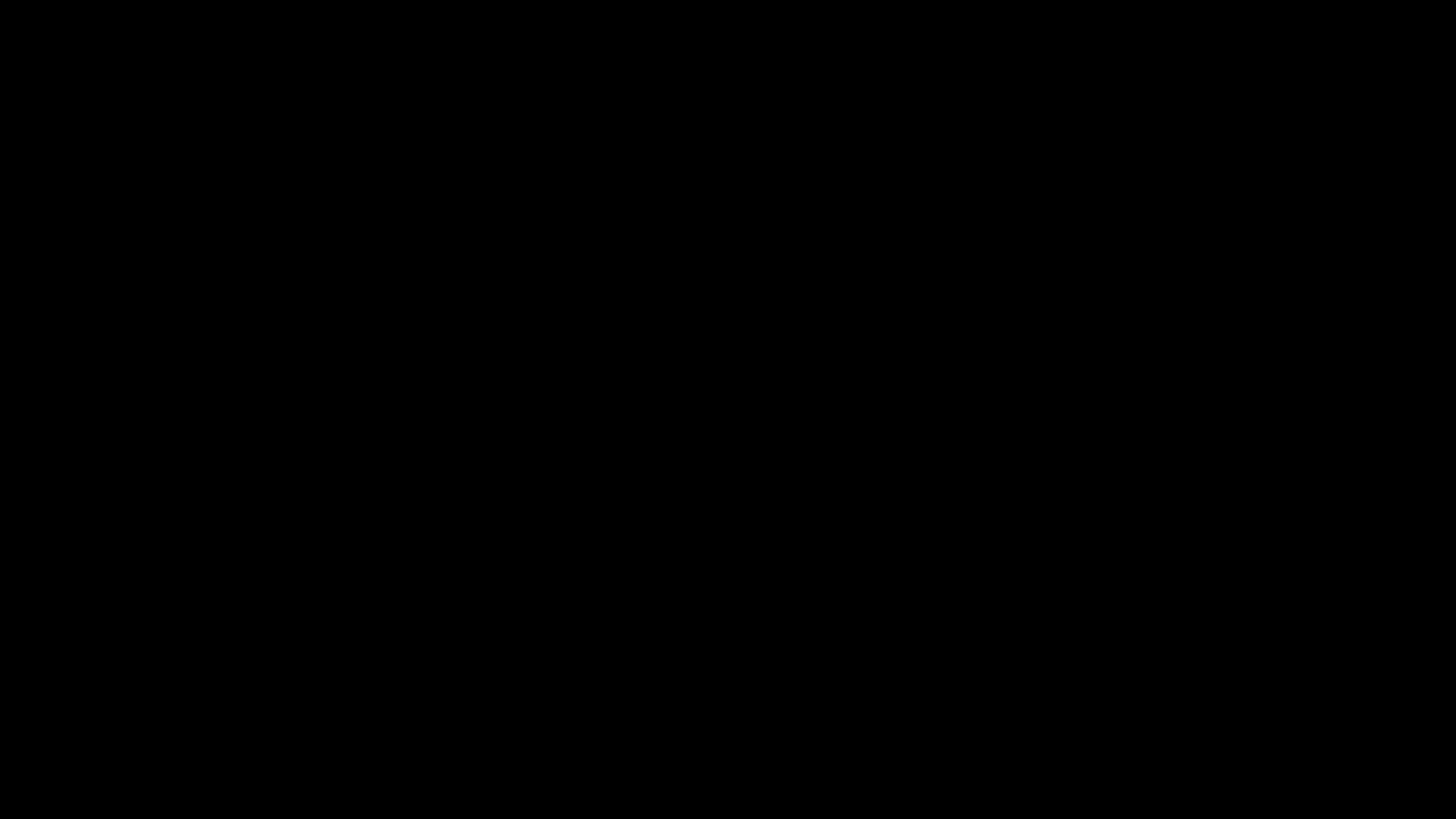
click at [6, 242] on div at bounding box center [728, 409] width 1456 height 819
click at [10, 242] on div at bounding box center [728, 409] width 1456 height 819
click at [14, 242] on div at bounding box center [728, 409] width 1456 height 819
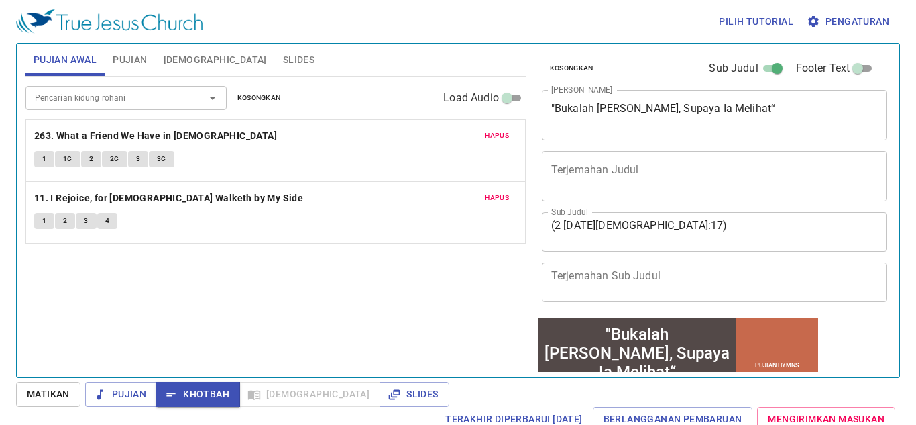
click at [136, 65] on span "Pujian" at bounding box center [130, 60] width 34 height 17
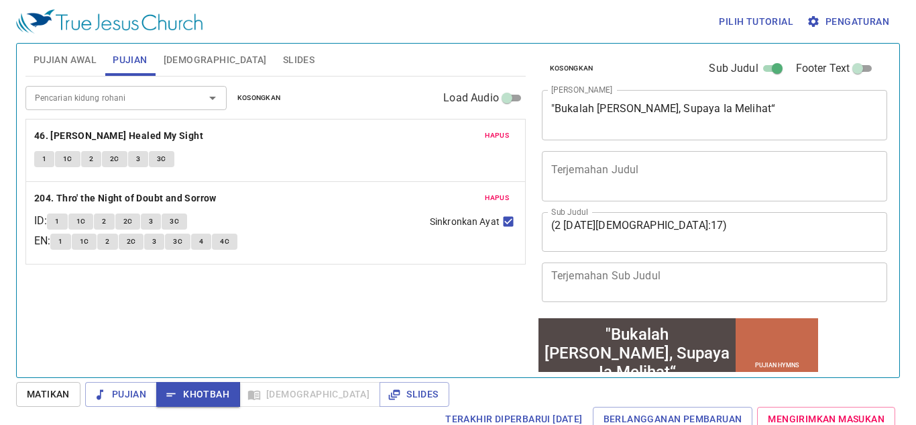
scroll to position [3, 0]
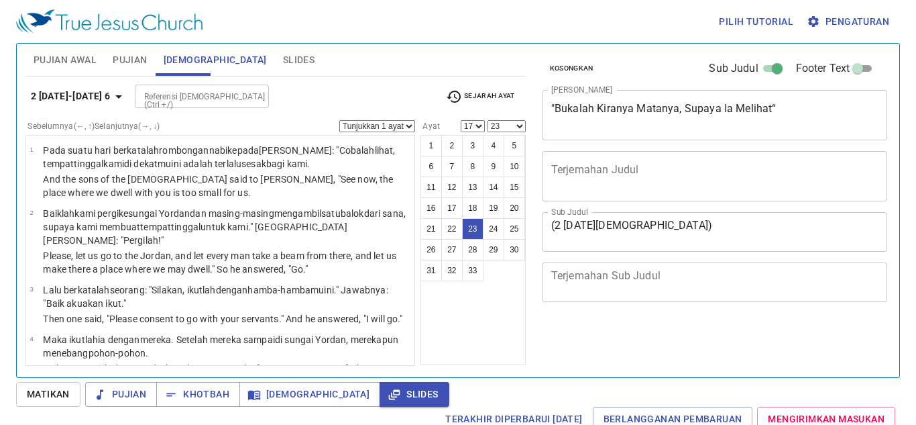
select select "17"
select select "23"
select select "17"
select select "23"
select select "17"
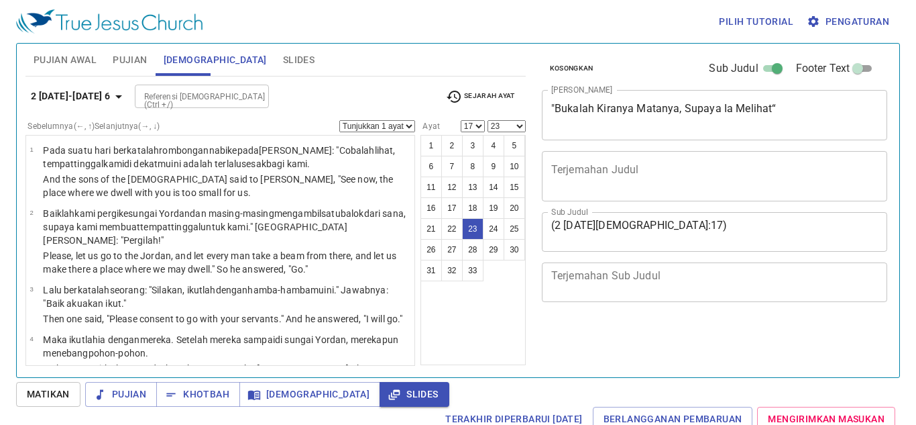
select select "23"
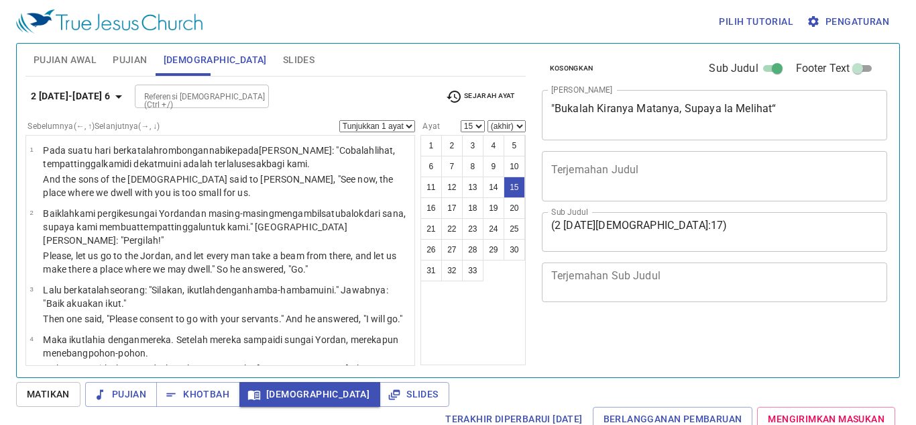
select select "15"
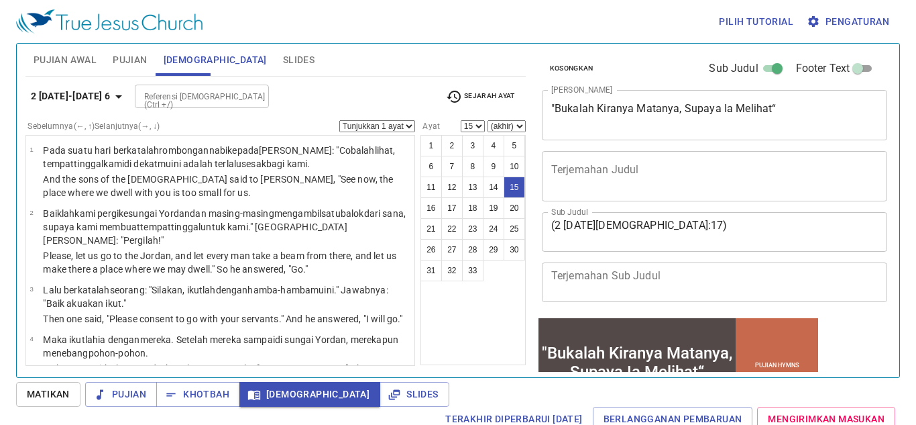
scroll to position [846, 0]
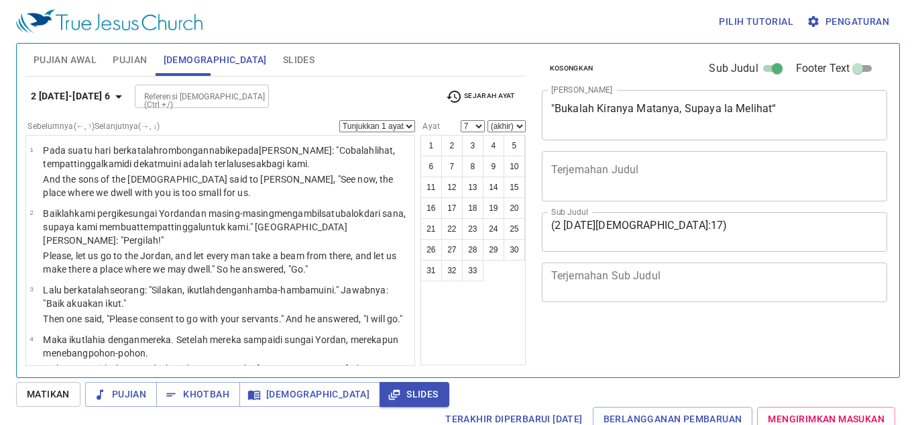
select select "7"
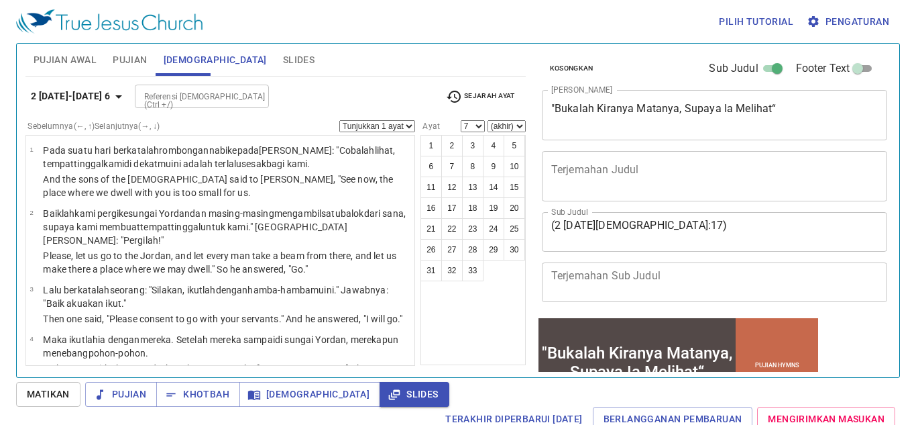
click at [111, 93] on icon "button" at bounding box center [119, 97] width 16 height 16
click at [101, 86] on div "Kitab Kej Kel Im Bil Ul Yos Hak Rut 1Sam 2Sam 1Raj 2Raj 1Taw 2Taw Ezr Neh Est A…" at bounding box center [458, 212] width 916 height 425
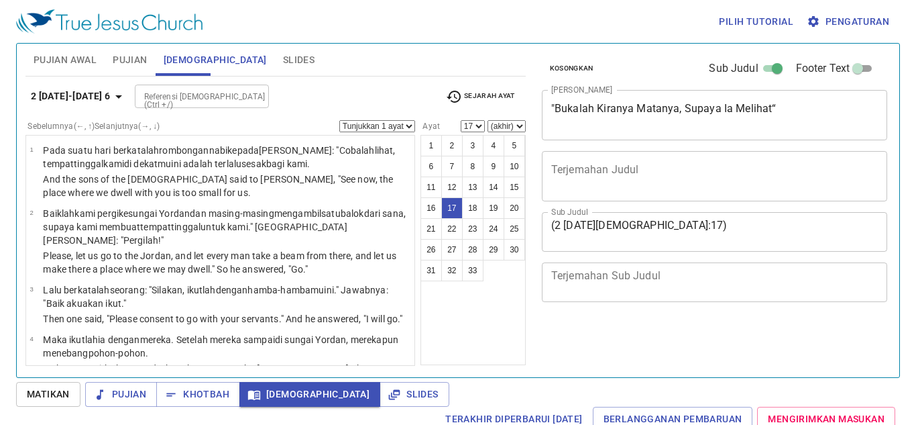
select select "17"
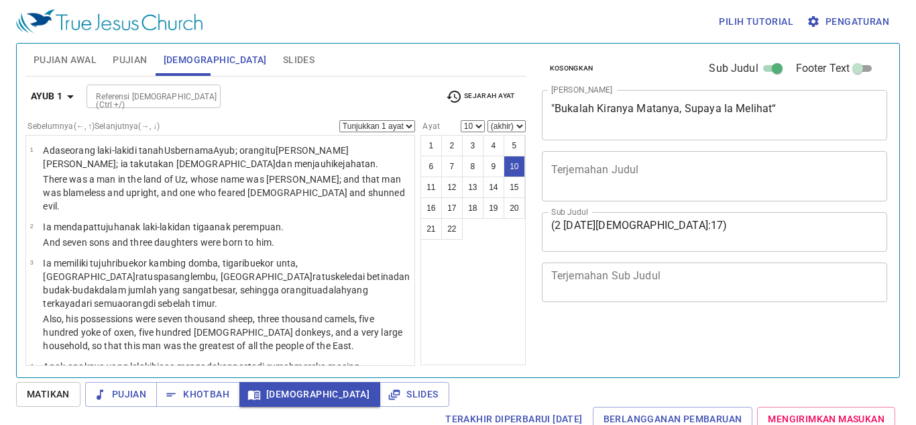
select select "10"
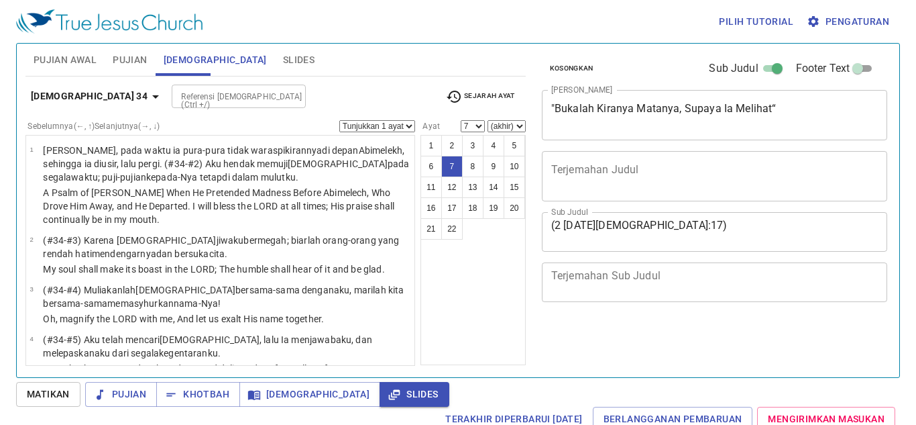
select select "7"
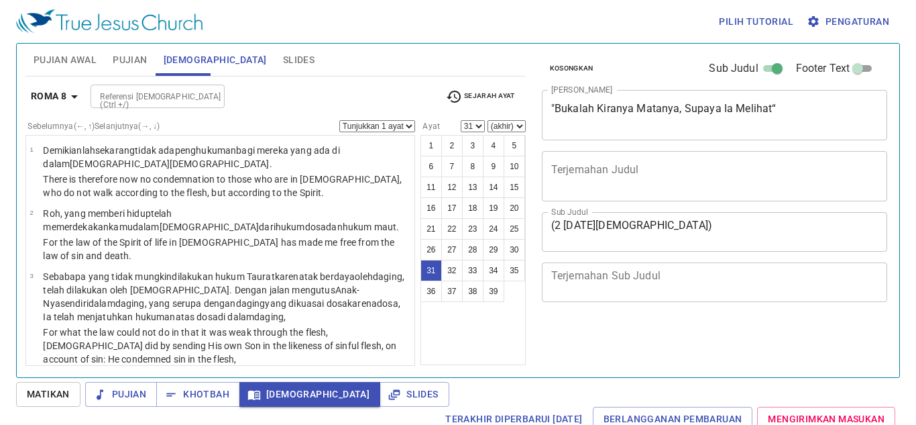
select select "31"
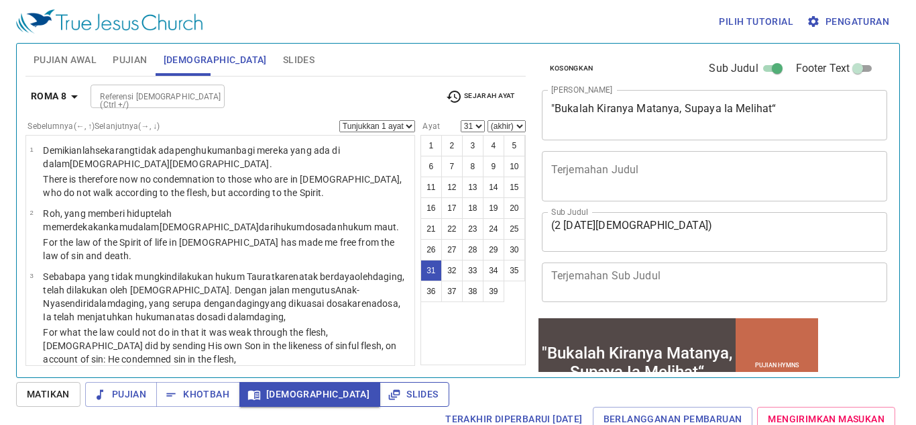
scroll to position [1915, 0]
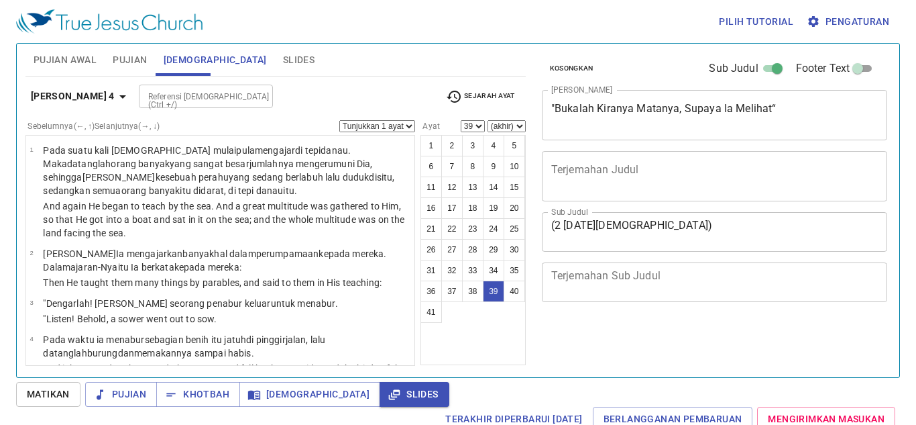
select select "39"
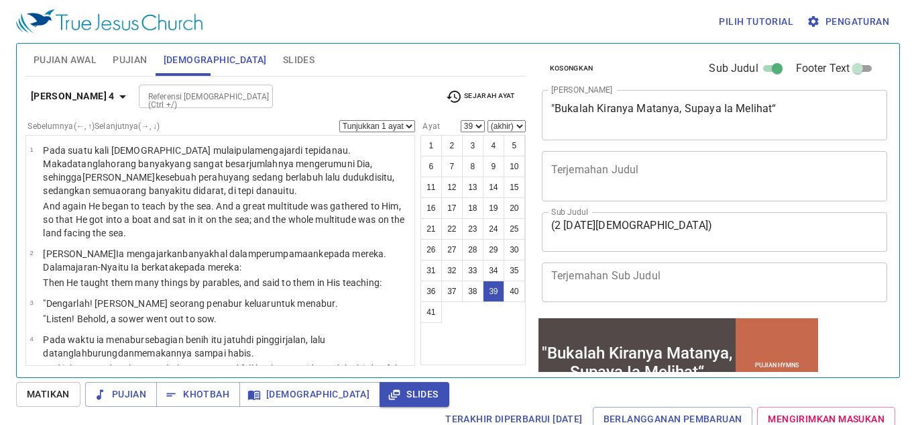
scroll to position [2306, 0]
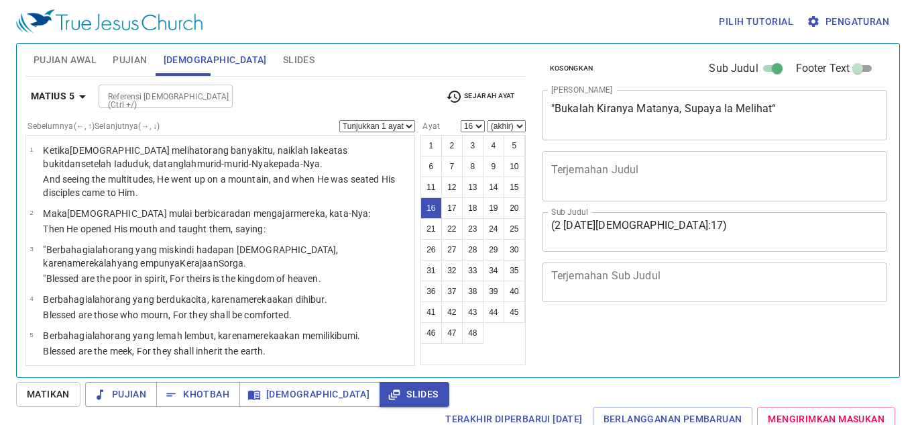
select select "16"
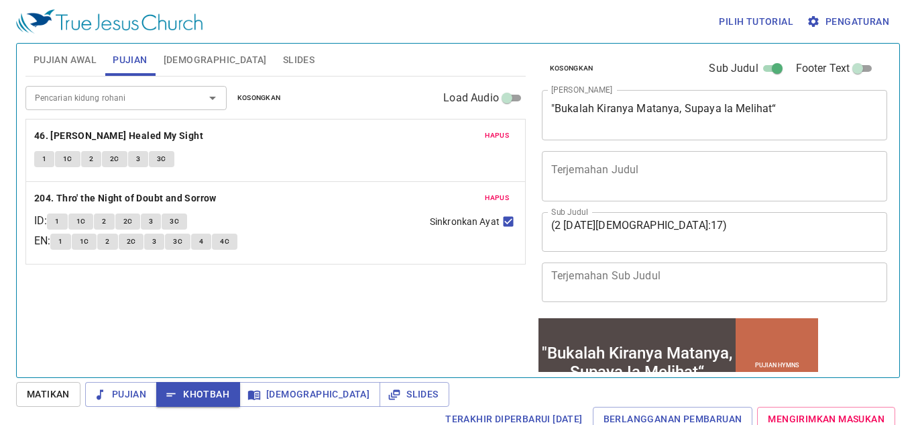
click at [168, 190] on b "204. Thro' the Night of Doubt and Sorrow" at bounding box center [125, 198] width 182 height 17
click at [210, 195] on b "204. Thro' the Night of Doubt and Sorrow" at bounding box center [125, 198] width 182 height 17
click at [41, 193] on b "204. Thro' the Night of Doubt and Sorrow" at bounding box center [125, 198] width 182 height 17
